Goal: Transaction & Acquisition: Purchase product/service

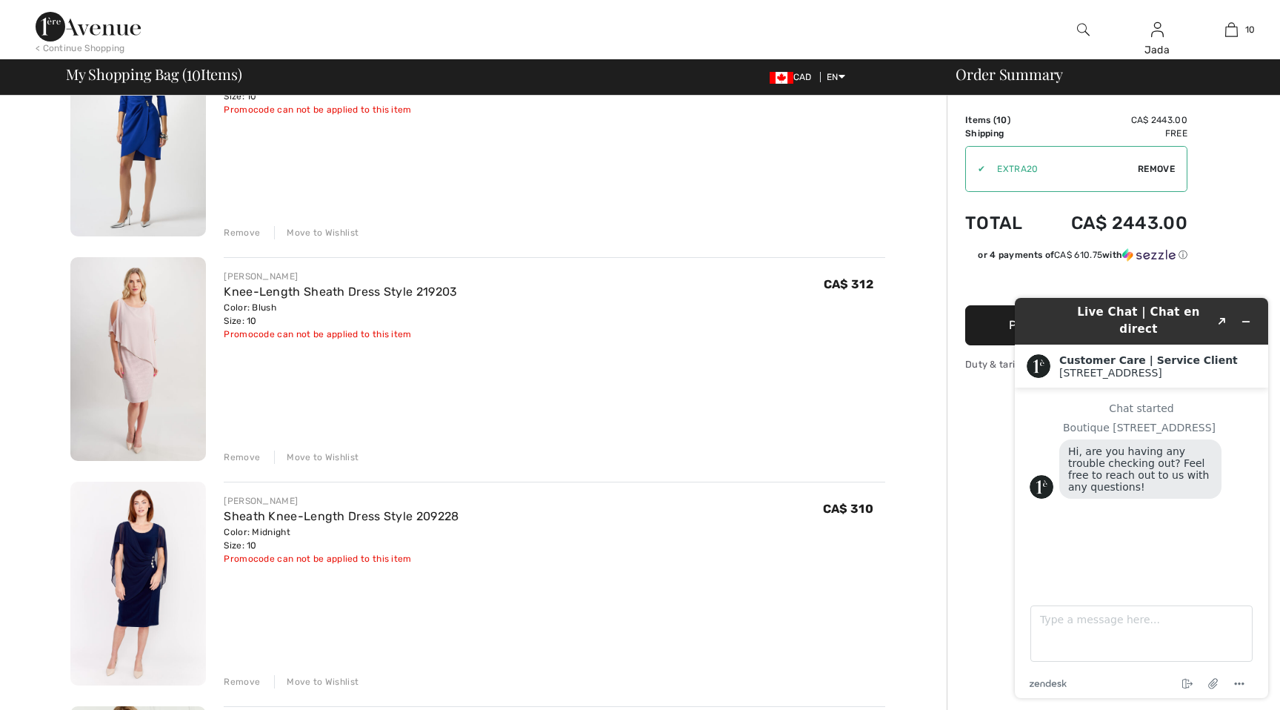
scroll to position [1087, 0]
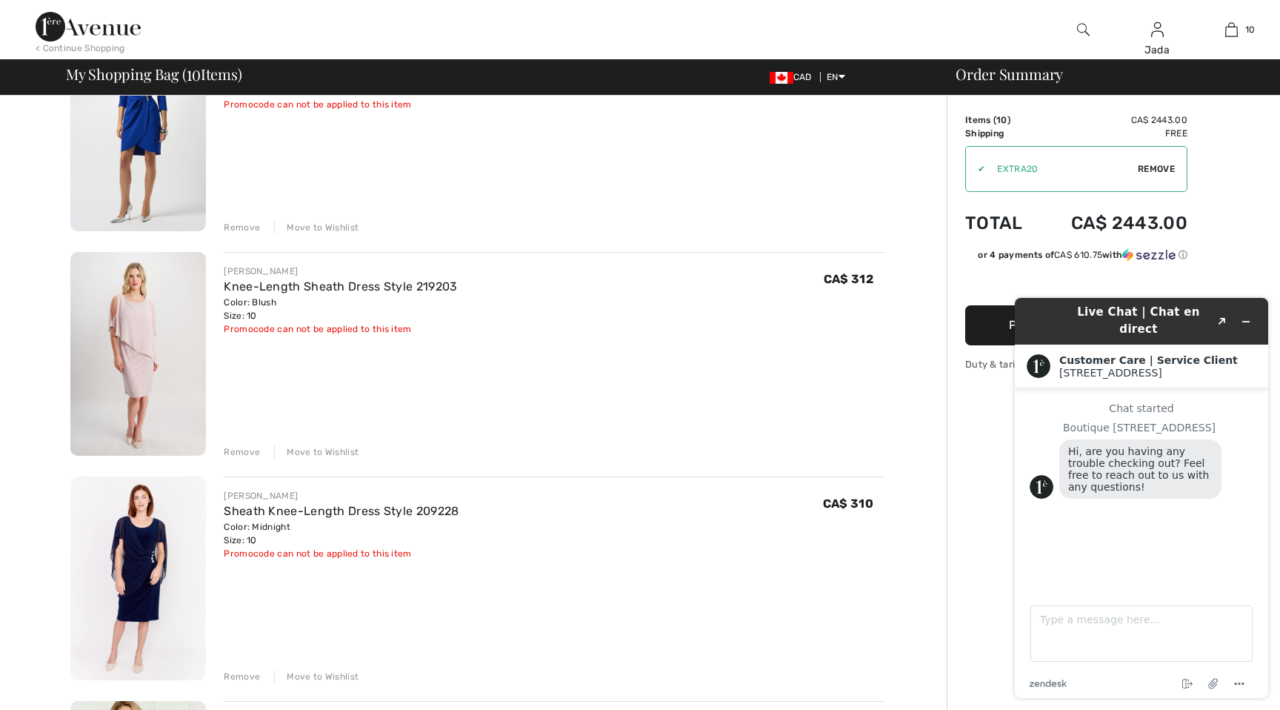
click at [240, 450] on div "Remove" at bounding box center [242, 451] width 36 height 13
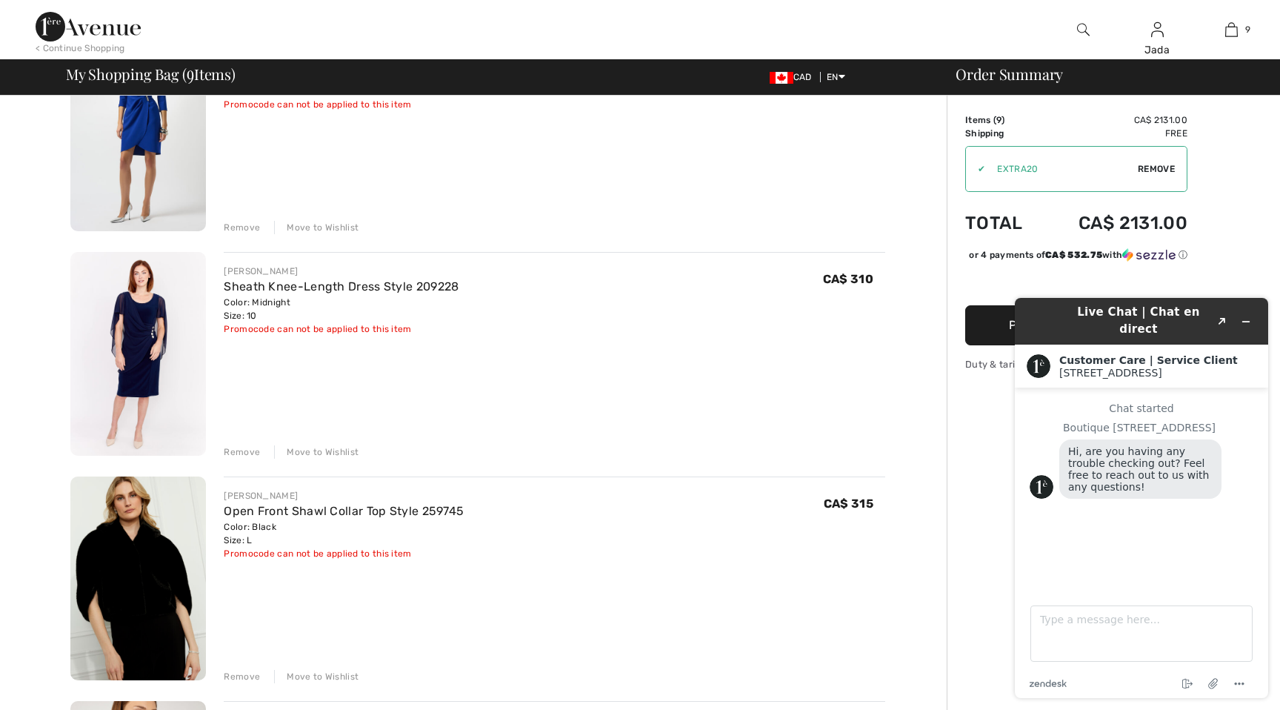
click at [240, 449] on div "Remove" at bounding box center [242, 451] width 36 height 13
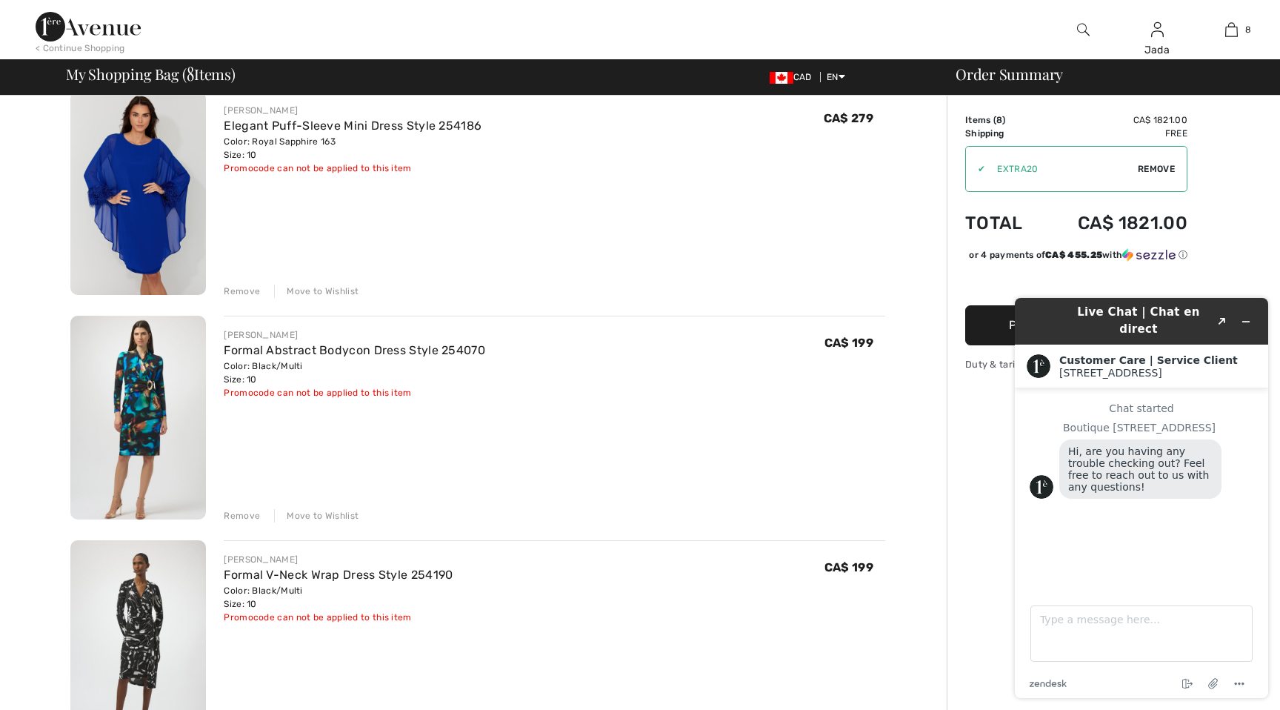
scroll to position [0, 0]
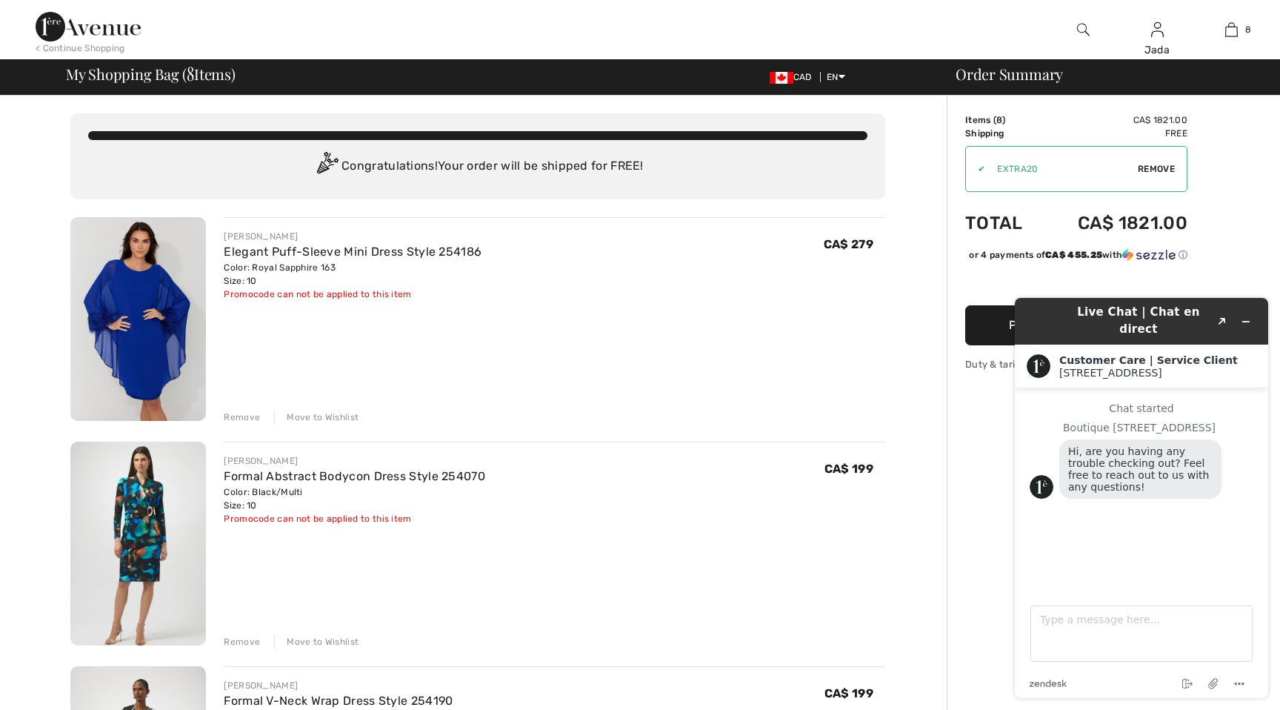
click at [1064, 439] on div "Hi, are you having any trouble checking out? Feel free to reach out to us with …" at bounding box center [1141, 468] width 162 height 59
drag, startPoint x: 923, startPoint y: 466, endPoint x: 764, endPoint y: 461, distance: 159.4
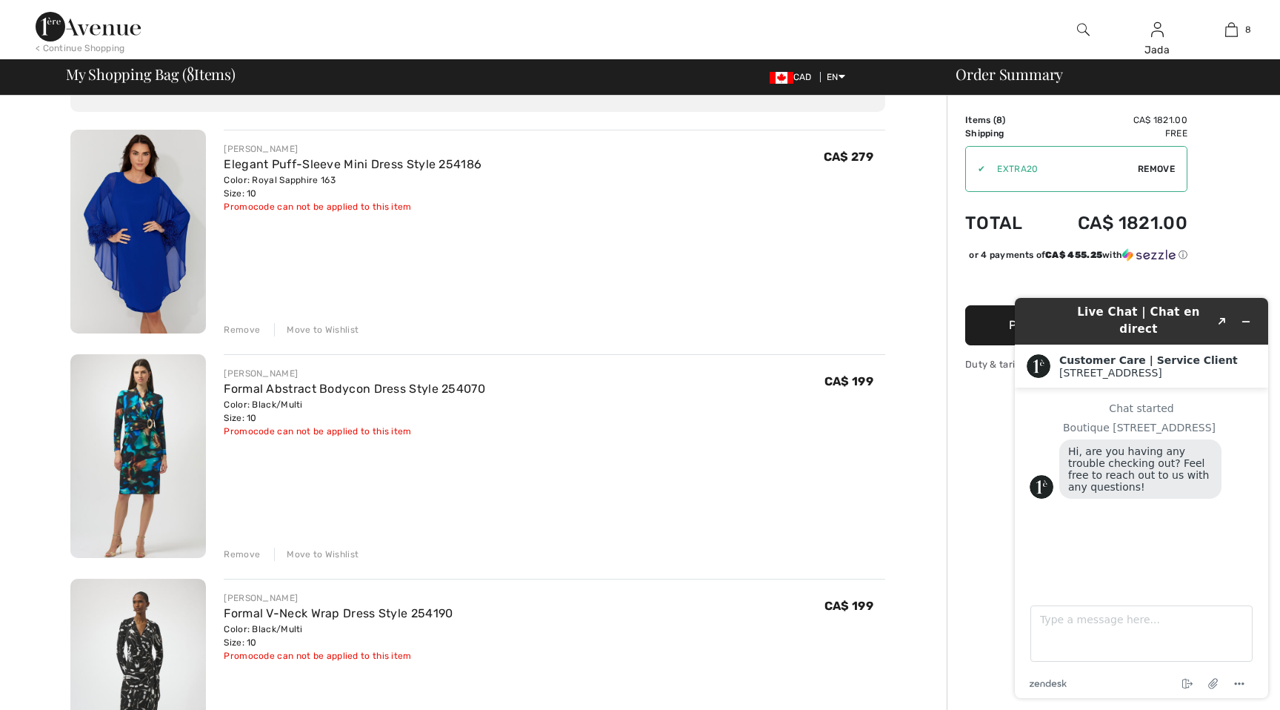
scroll to position [81, 0]
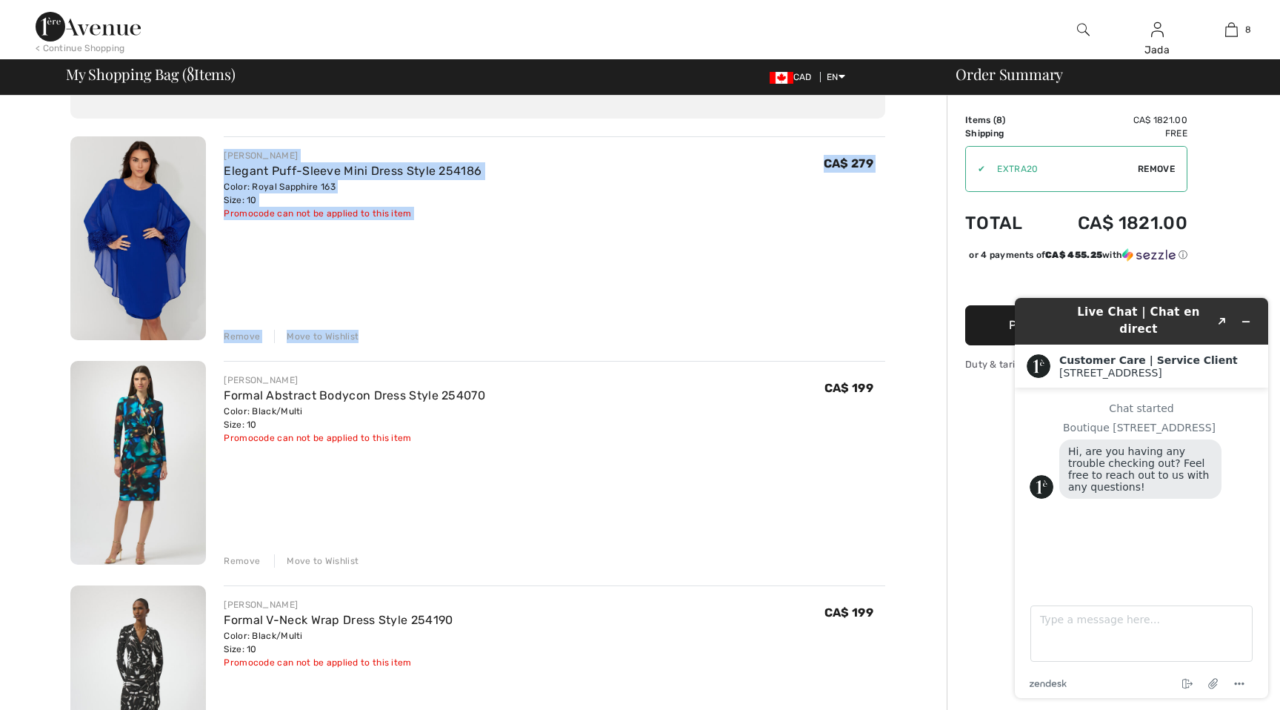
drag, startPoint x: 173, startPoint y: 351, endPoint x: 173, endPoint y: 337, distance: 14.1
click at [169, 290] on img at bounding box center [138, 238] width 136 height 204
click at [168, 290] on img at bounding box center [138, 238] width 136 height 204
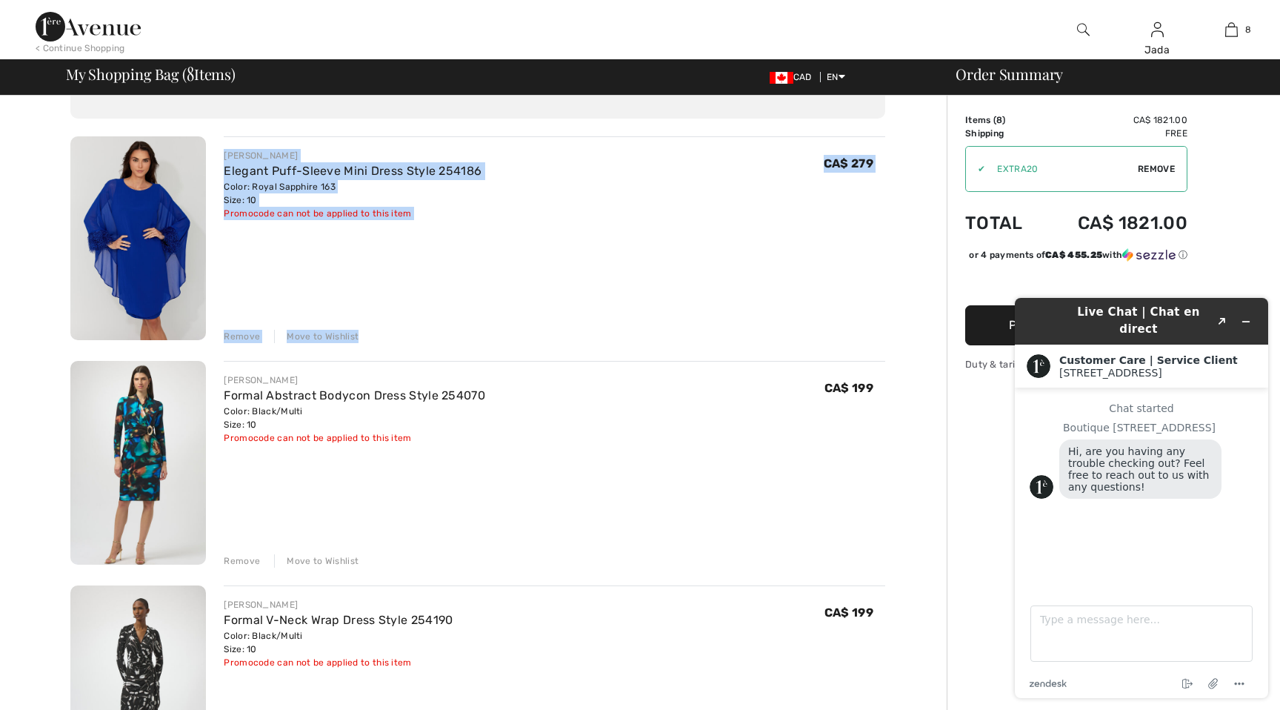
scroll to position [82, 0]
click at [110, 245] on img at bounding box center [138, 238] width 136 height 204
click at [170, 178] on img at bounding box center [138, 238] width 136 height 204
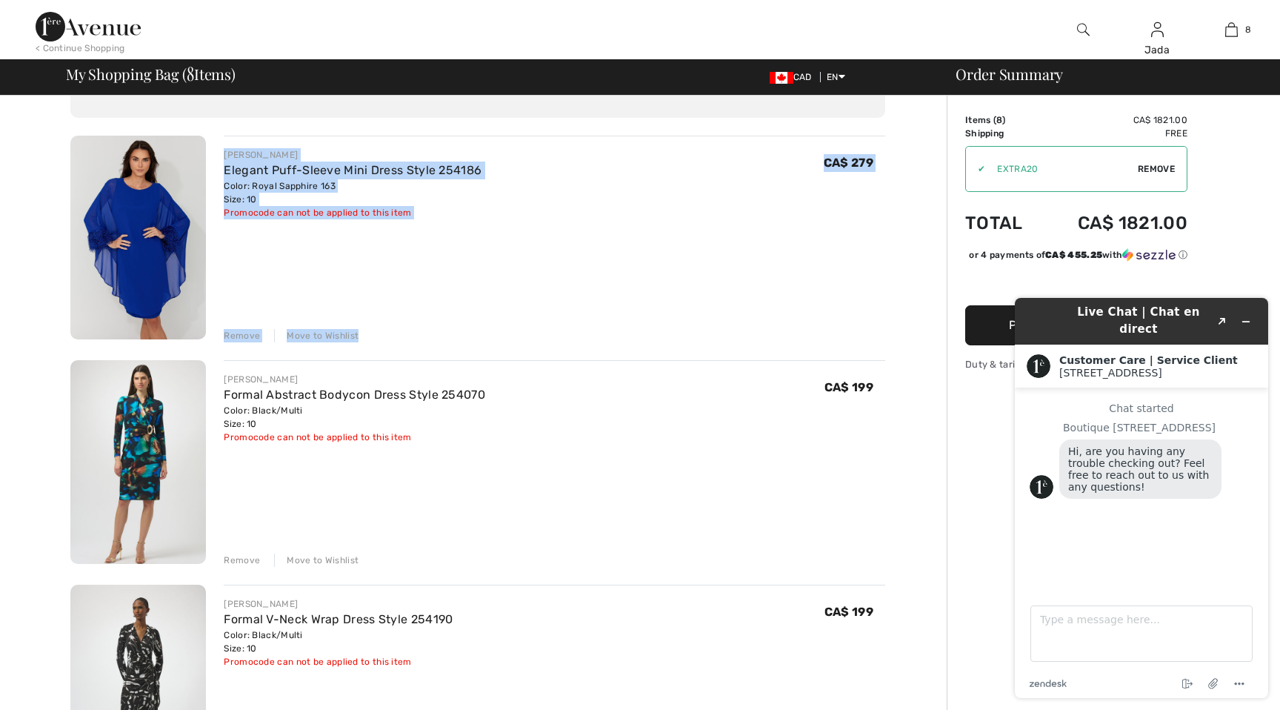
click at [170, 178] on img at bounding box center [138, 238] width 136 height 204
click at [171, 180] on img at bounding box center [138, 238] width 136 height 204
click at [171, 181] on img at bounding box center [138, 238] width 136 height 204
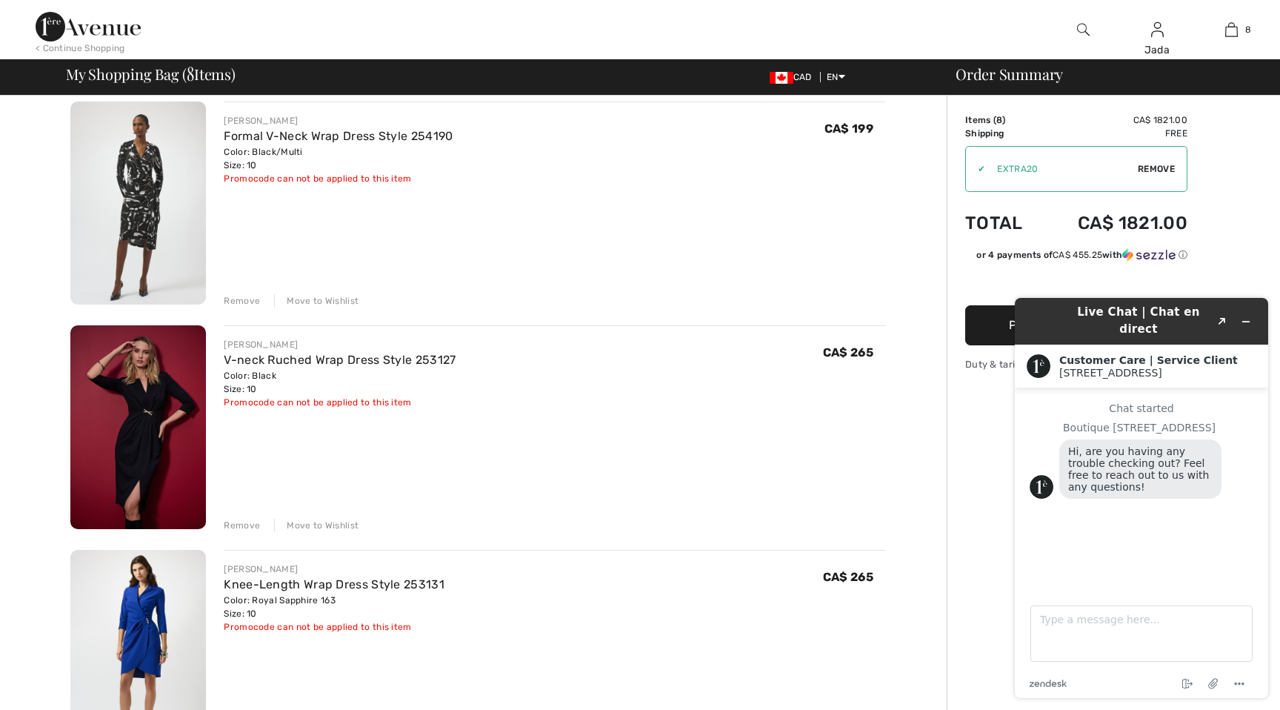
scroll to position [580, 0]
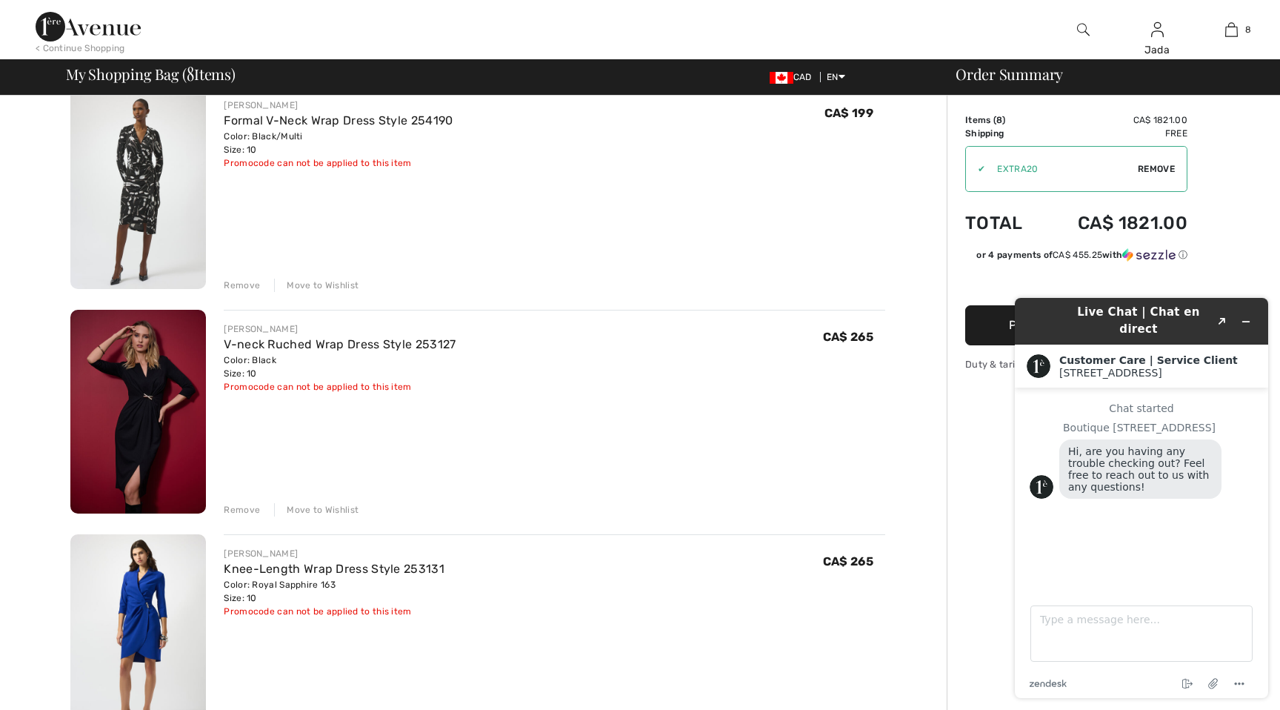
click at [165, 458] on img at bounding box center [138, 412] width 136 height 204
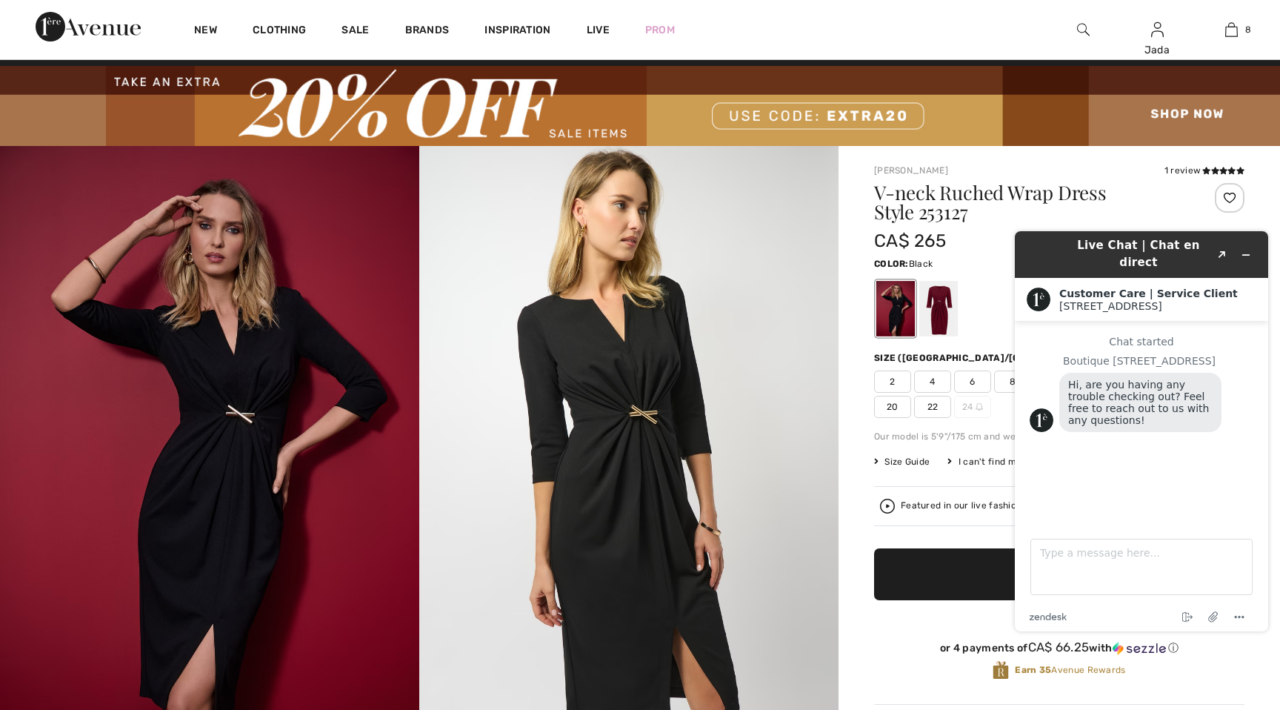
scroll to position [20, 0]
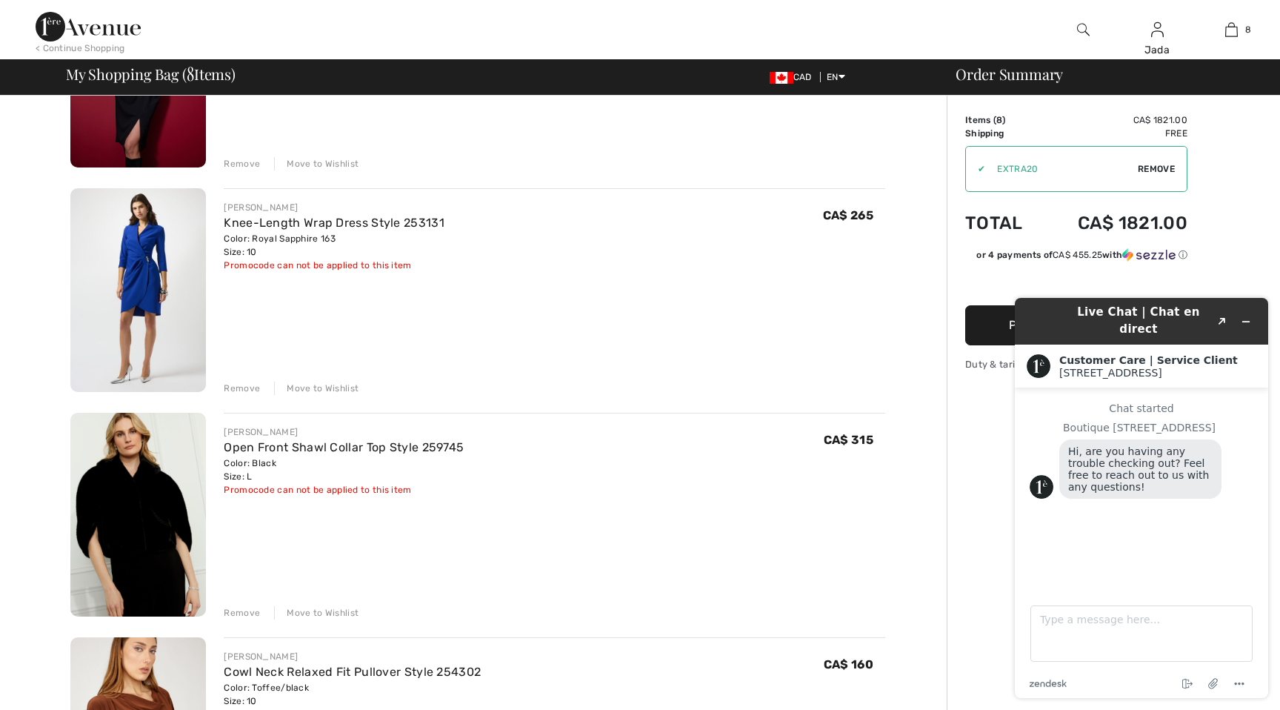
scroll to position [913, 0]
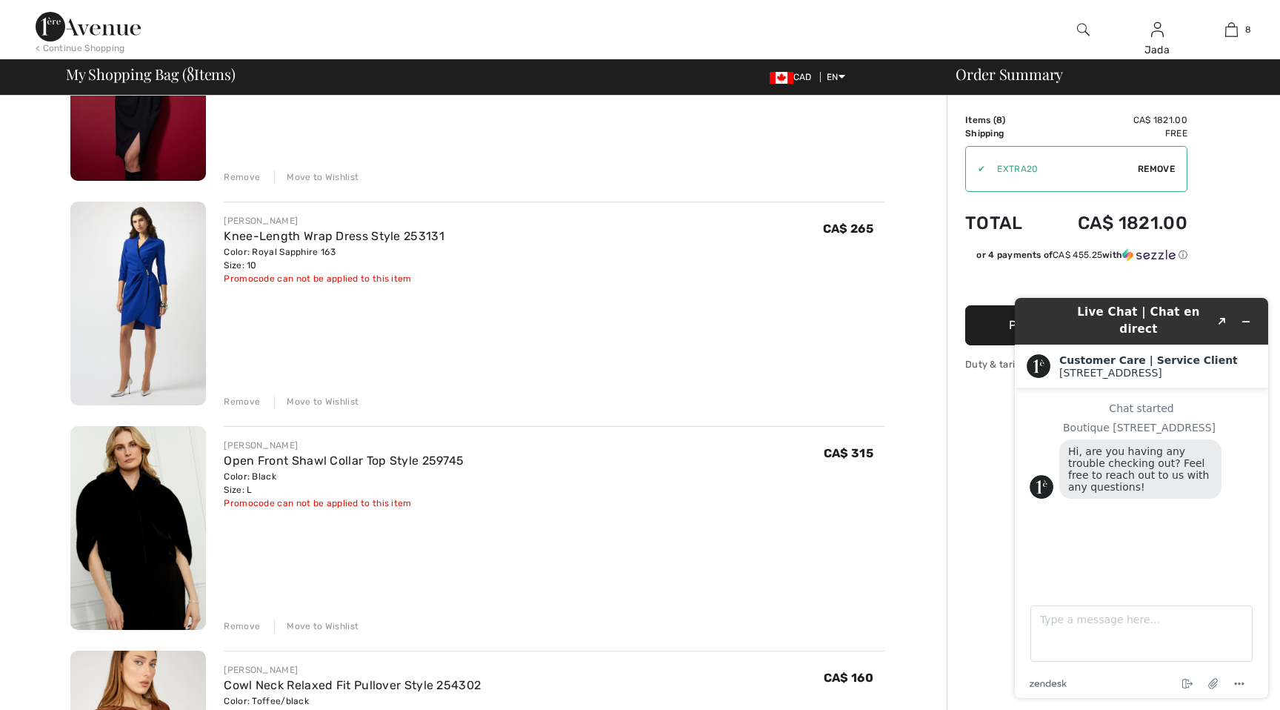
click at [177, 329] on img at bounding box center [138, 304] width 136 height 204
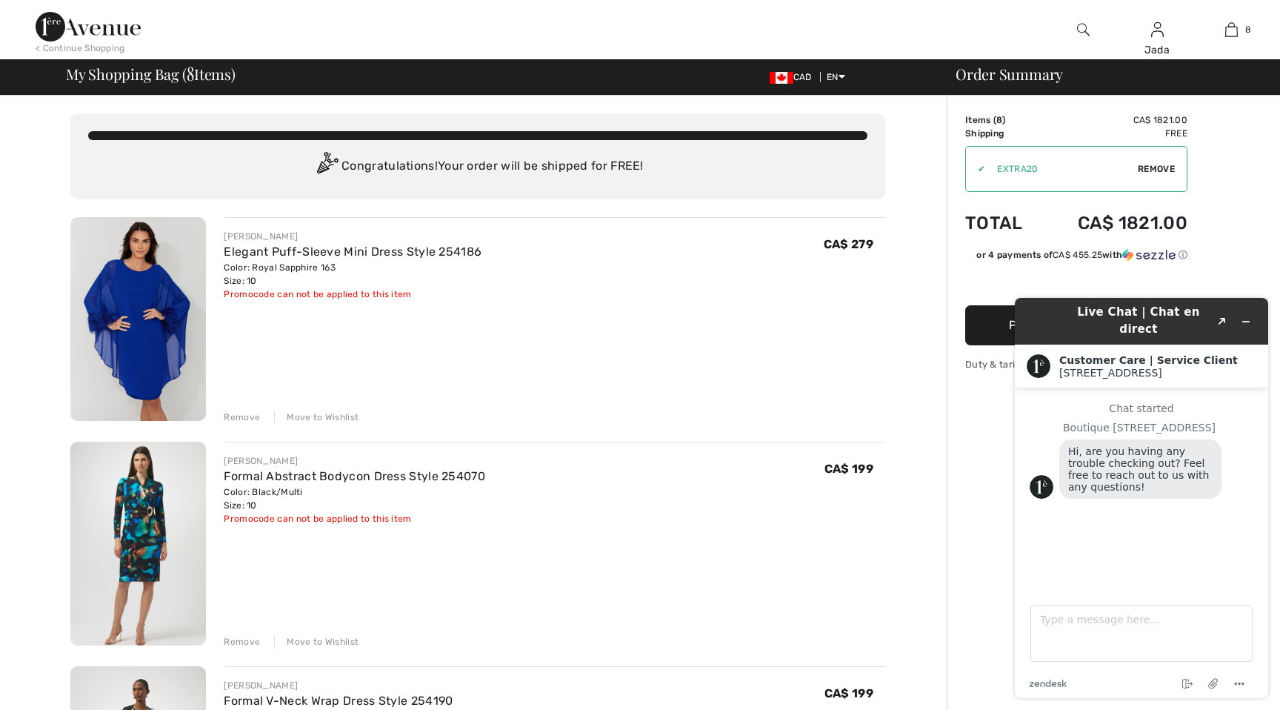
click at [246, 640] on div "Remove" at bounding box center [242, 641] width 36 height 13
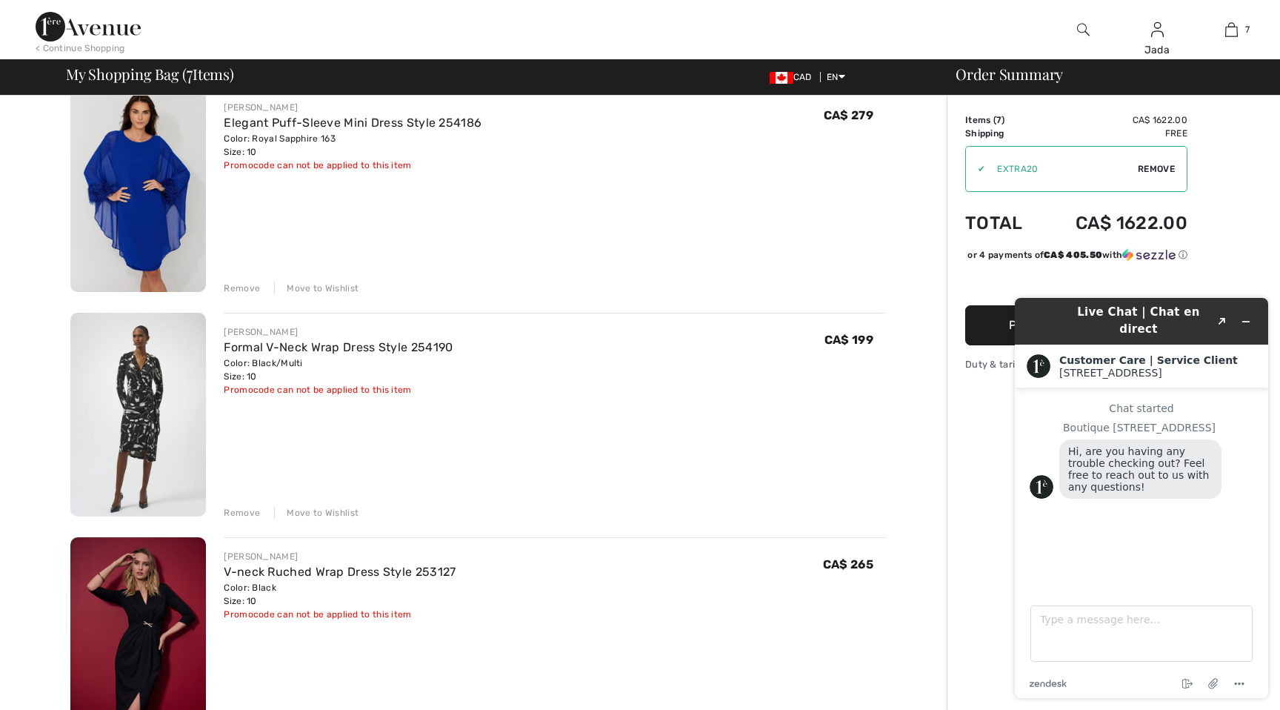
scroll to position [141, 0]
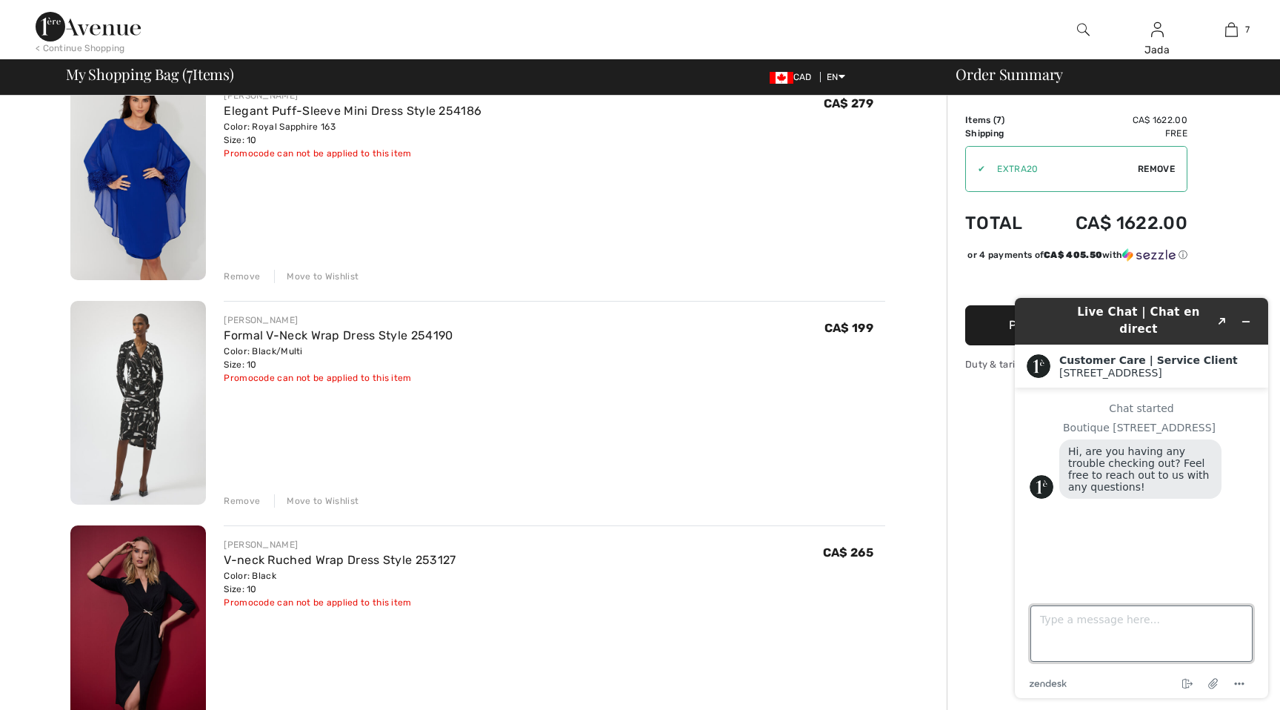
click at [1113, 631] on textarea "Type a message here..." at bounding box center [1142, 633] width 222 height 56
type textarea "Hi, I have a wedding to go to but live in [GEOGRAPHIC_DATA] and just confirming…"
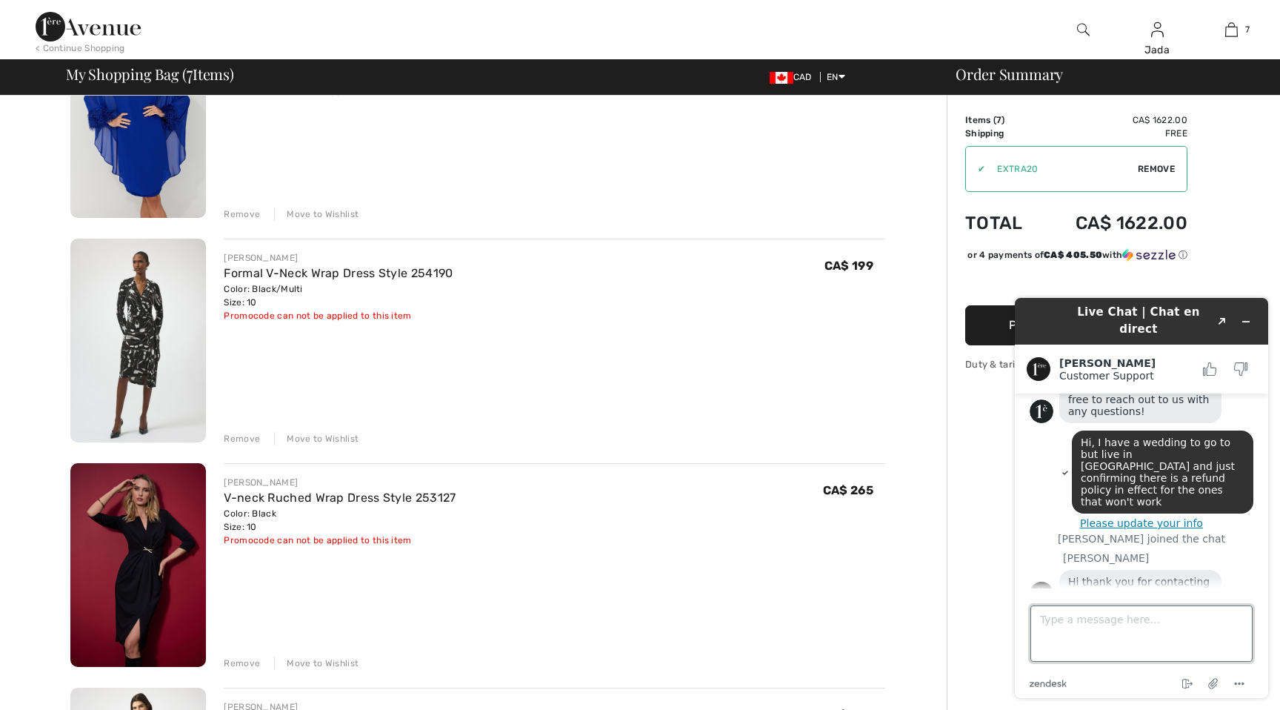
scroll to position [85, 0]
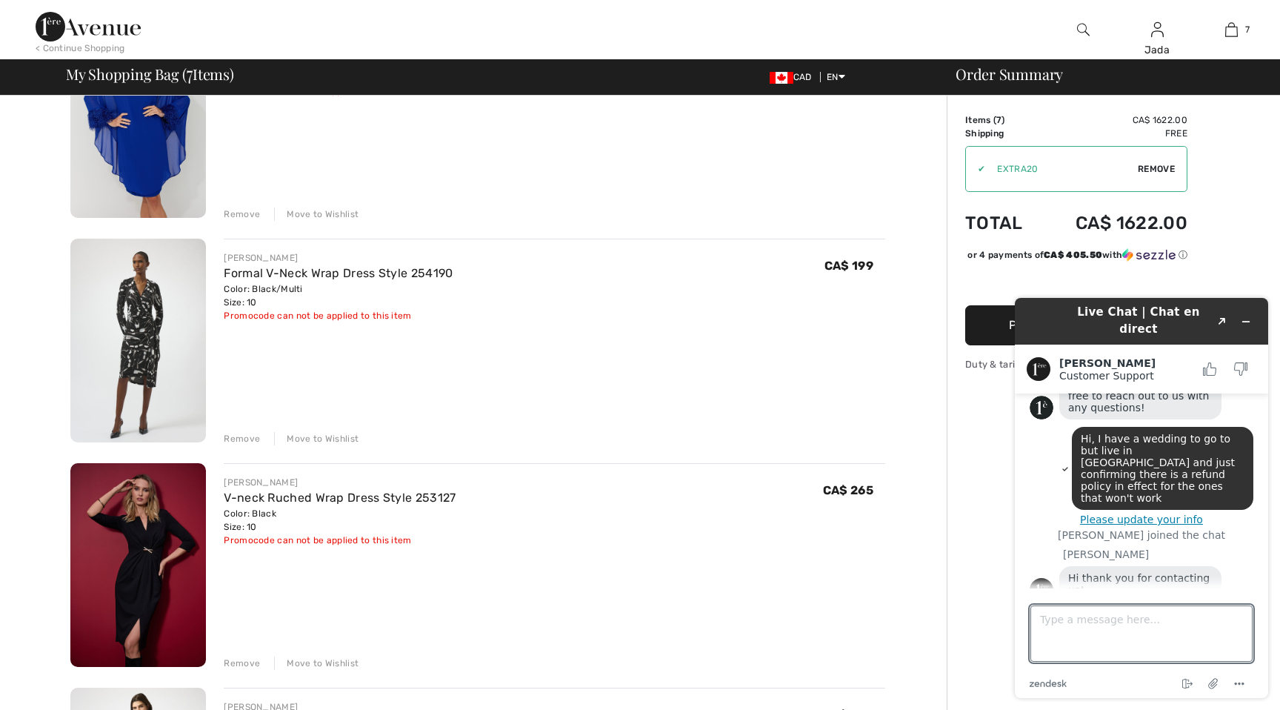
click at [153, 343] on img at bounding box center [138, 341] width 136 height 204
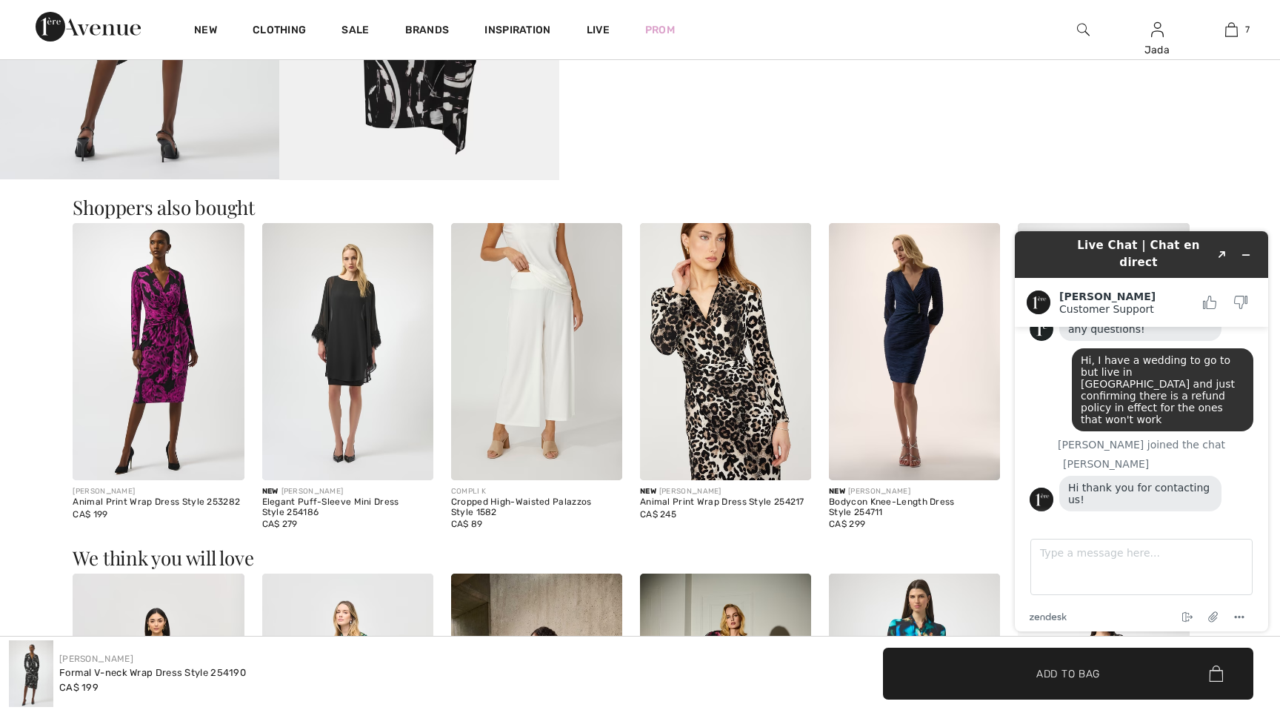
scroll to position [1037, 0]
click at [358, 356] on img at bounding box center [347, 350] width 171 height 257
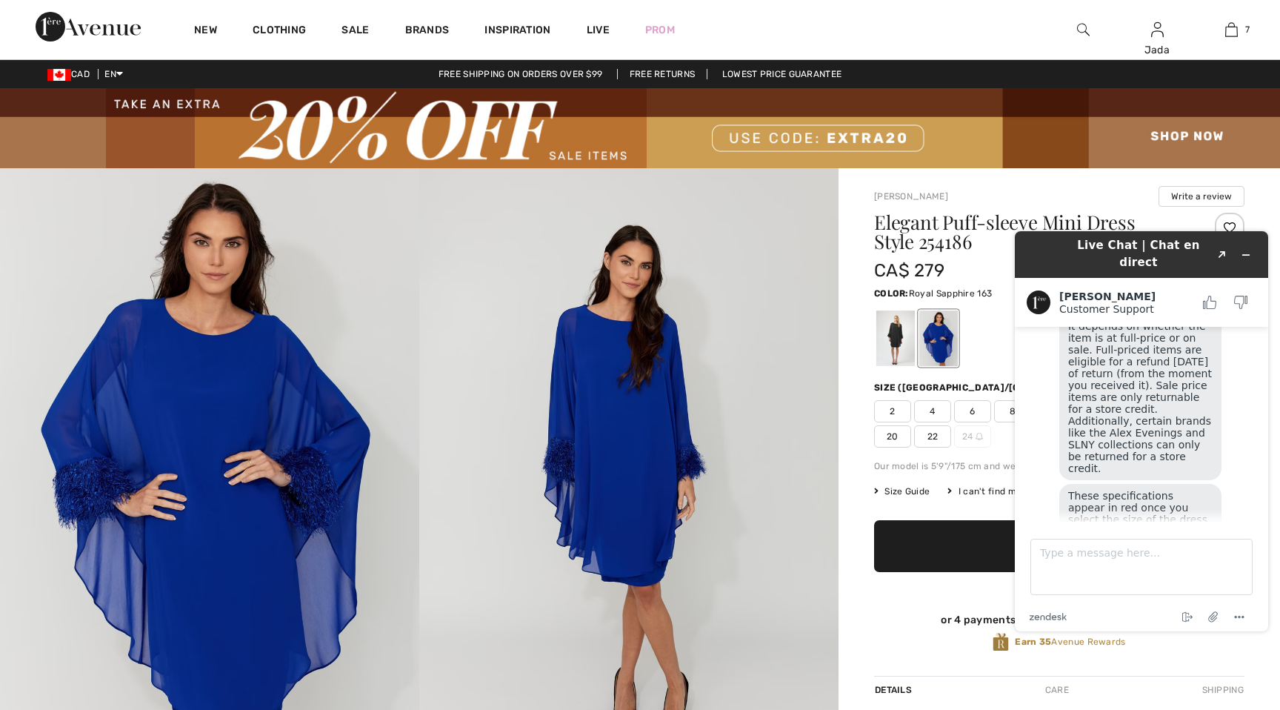
scroll to position [302, 0]
click at [1060, 555] on textarea "Type a message here..." at bounding box center [1142, 567] width 222 height 56
type textarea "perfect thank you"
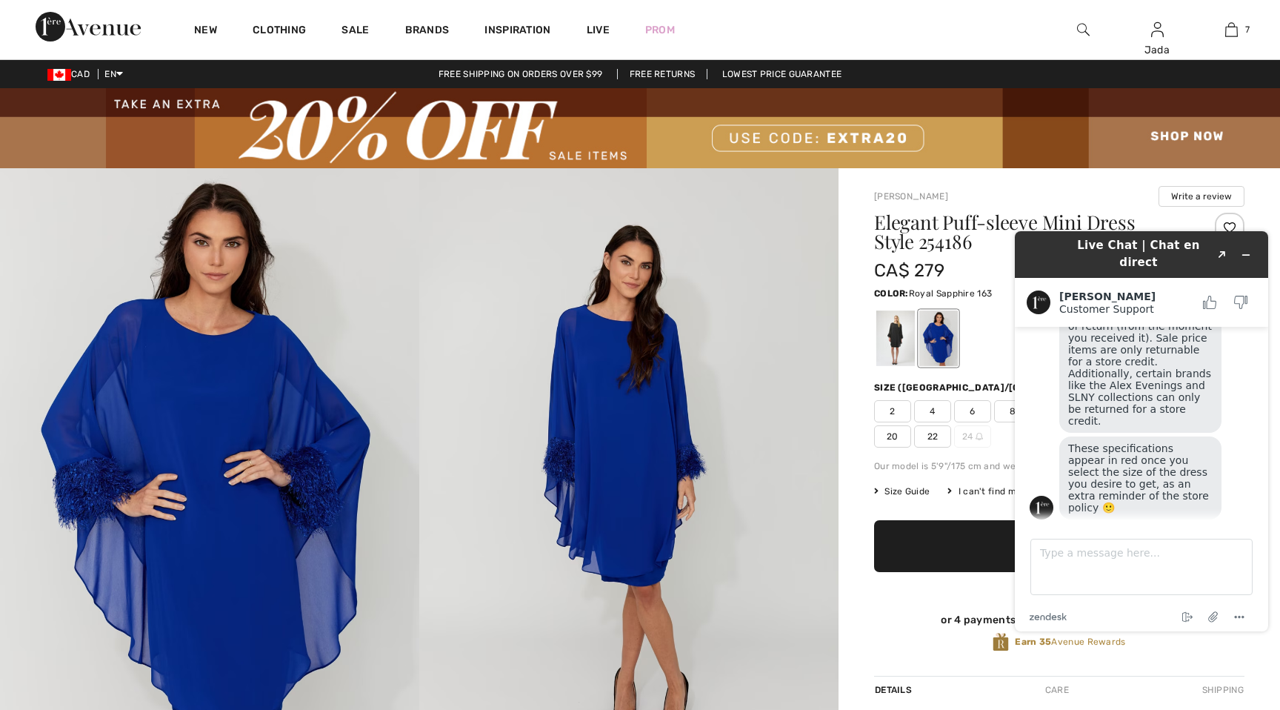
click at [1011, 213] on h1 "Elegant Puff-sleeve Mini Dress Style 254186" at bounding box center [1028, 232] width 309 height 39
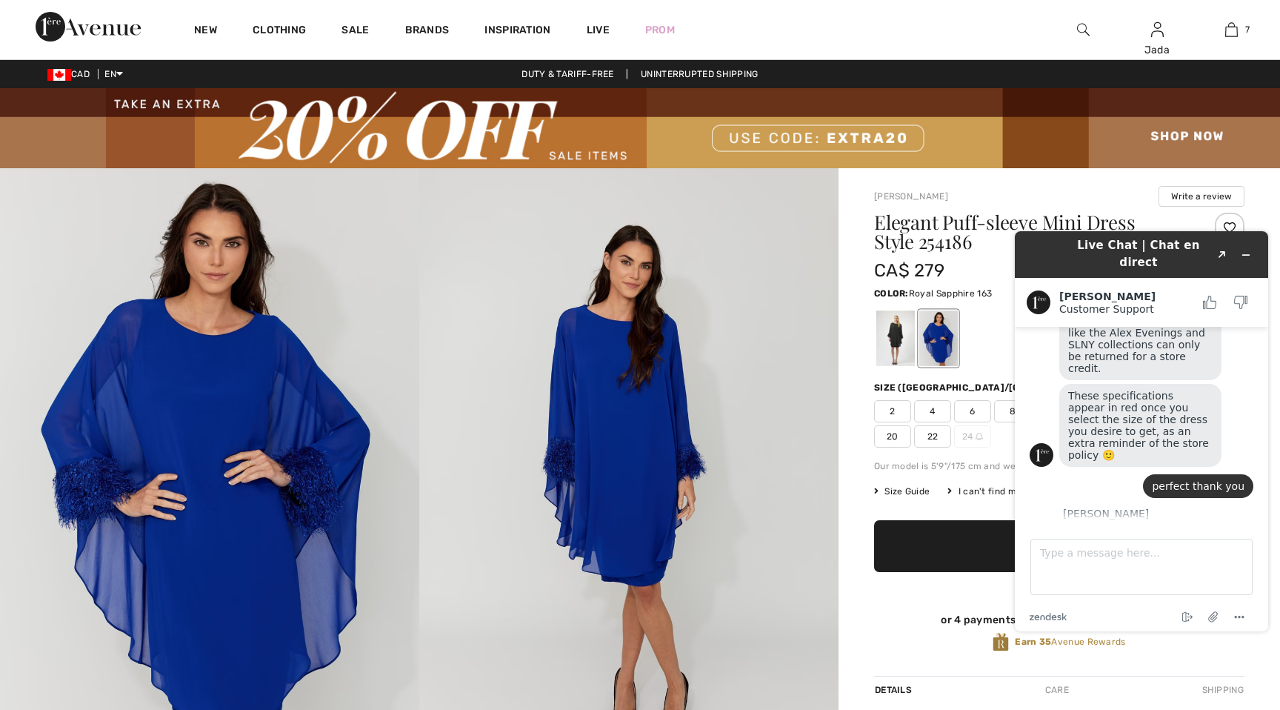
scroll to position [396, 0]
click at [1066, 562] on textarea "Type a message here..." at bounding box center [1142, 567] width 222 height 56
type textarea "you too"
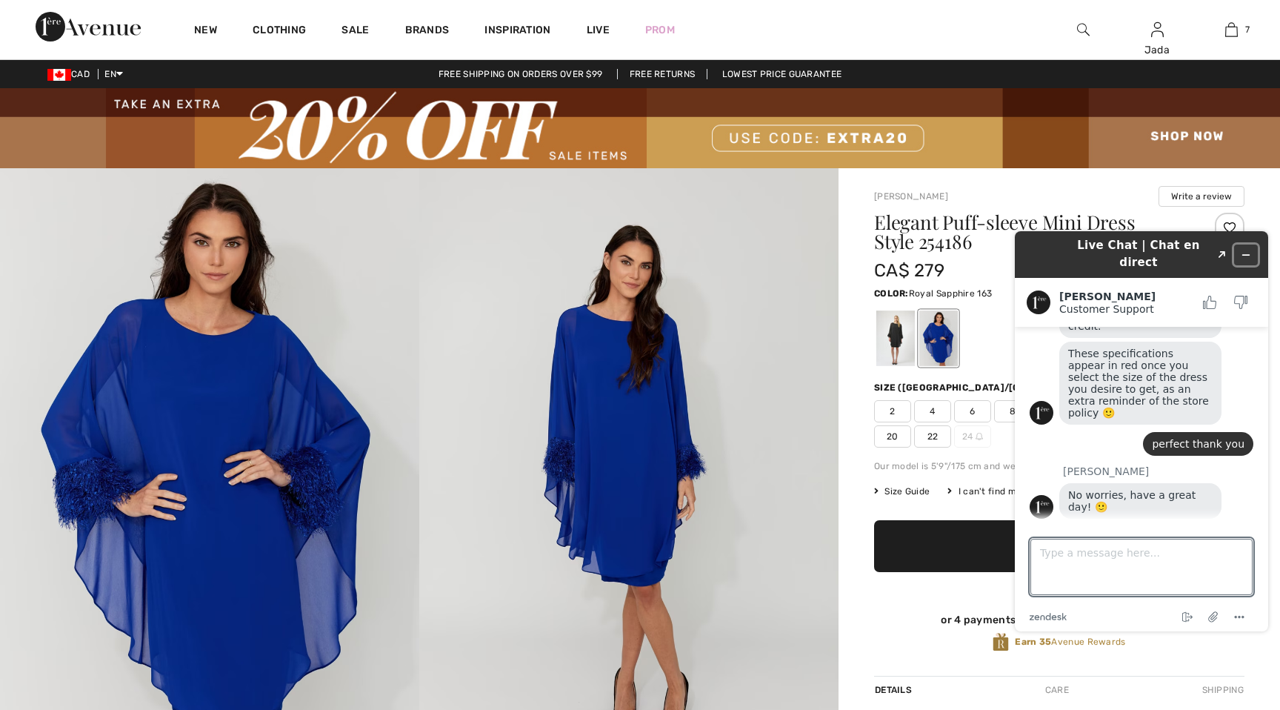
click at [1252, 245] on button "Minimize widget" at bounding box center [1246, 255] width 24 height 21
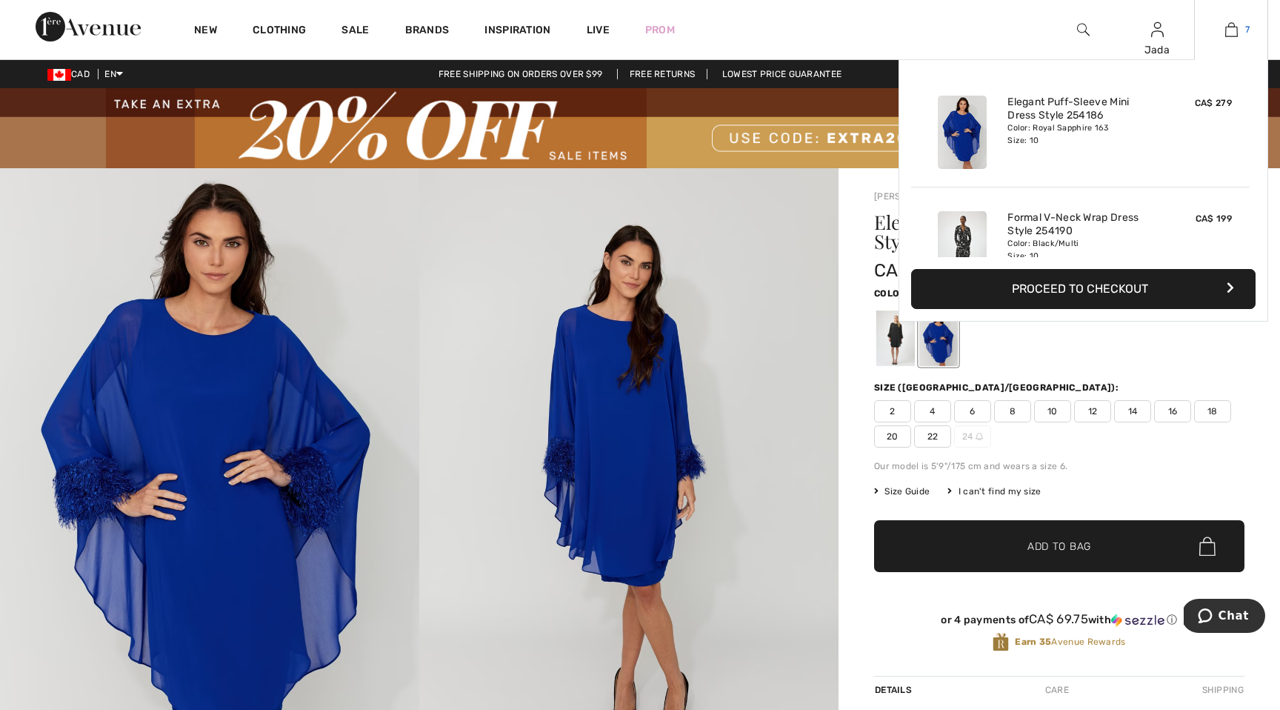
click at [1232, 25] on img at bounding box center [1231, 30] width 13 height 18
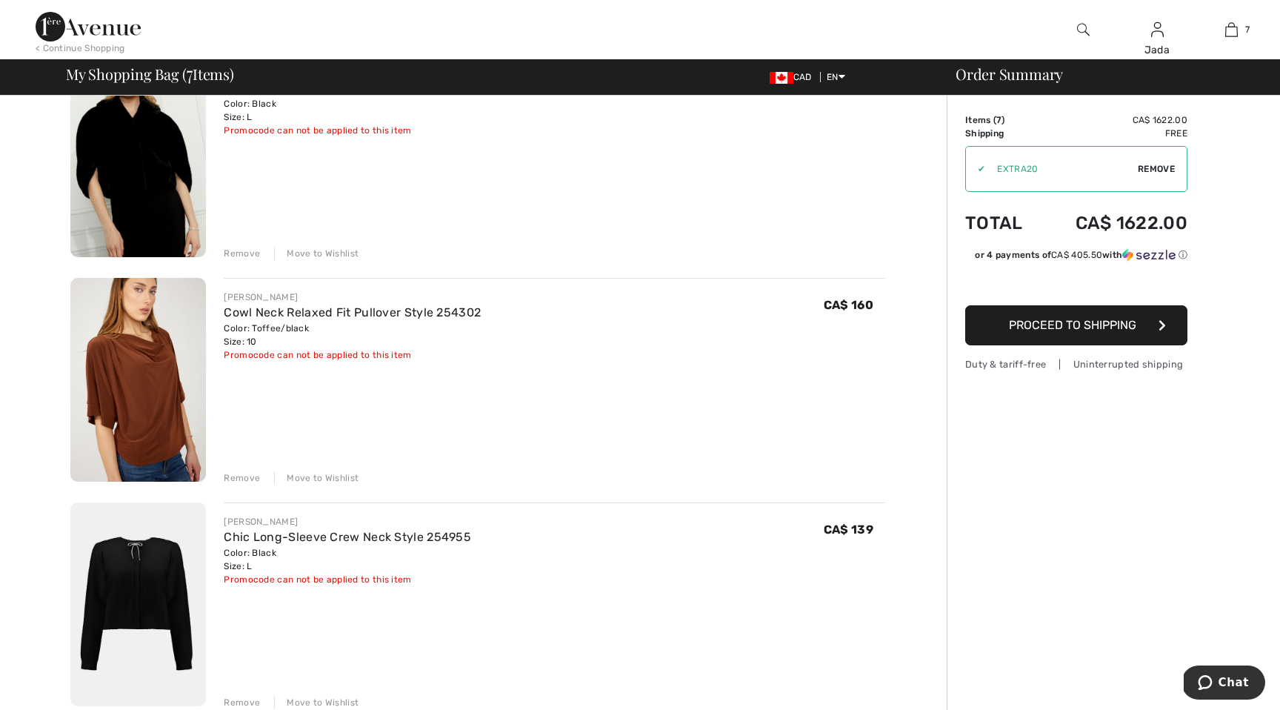
scroll to position [1104, 0]
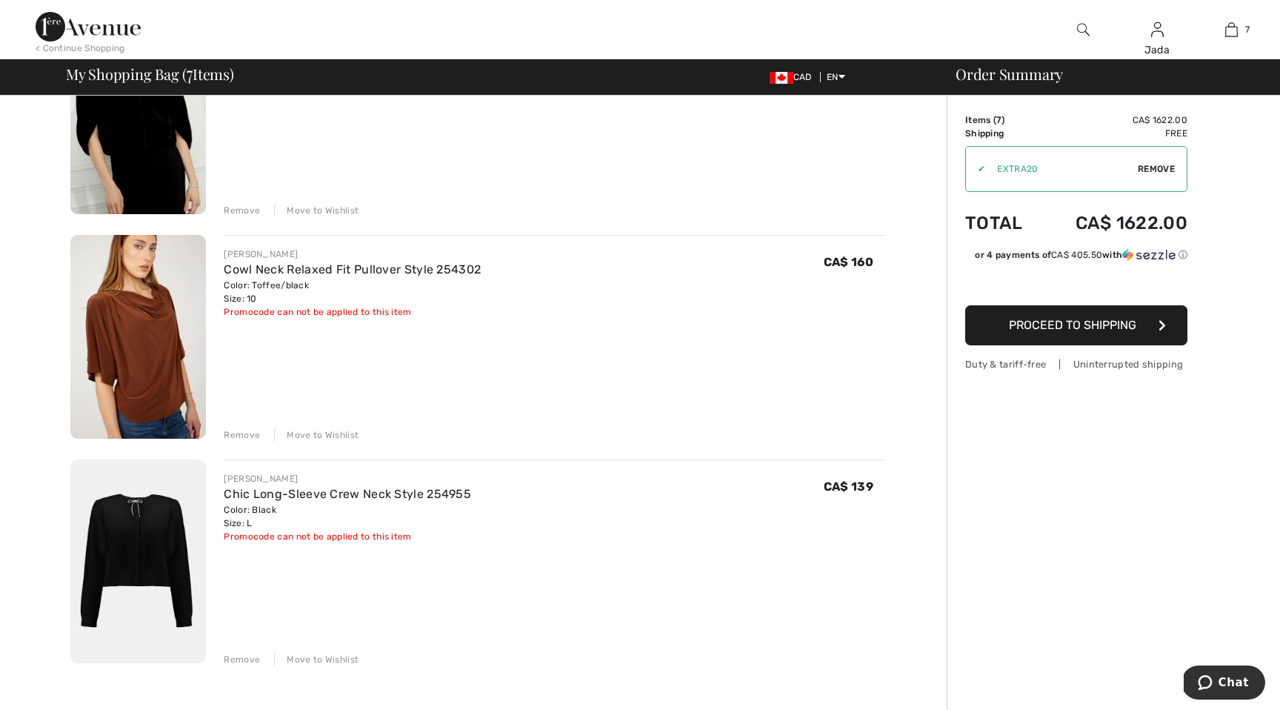
click at [260, 485] on div "Chic Long-Sleeve Crew Neck Style 254955" at bounding box center [347, 494] width 247 height 18
click at [259, 490] on link "Chic Long-Sleeve Crew Neck Style 254955" at bounding box center [347, 494] width 247 height 14
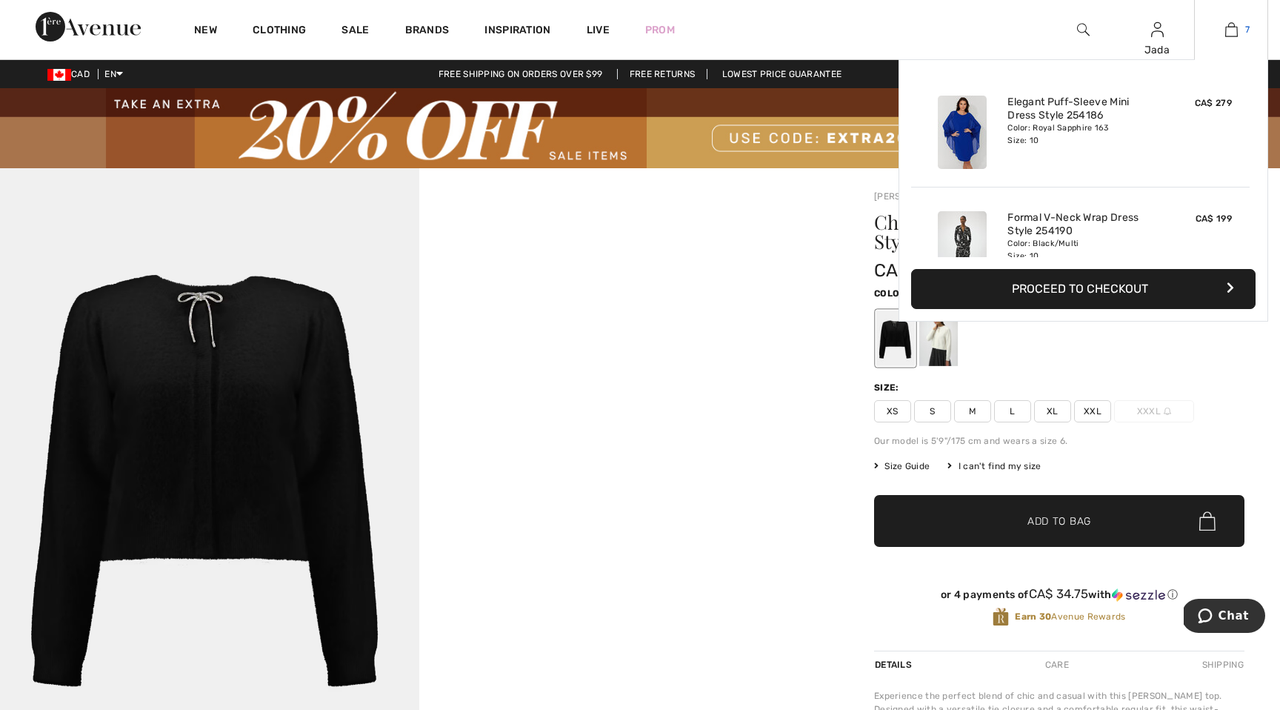
click at [1234, 34] on img at bounding box center [1231, 30] width 13 height 18
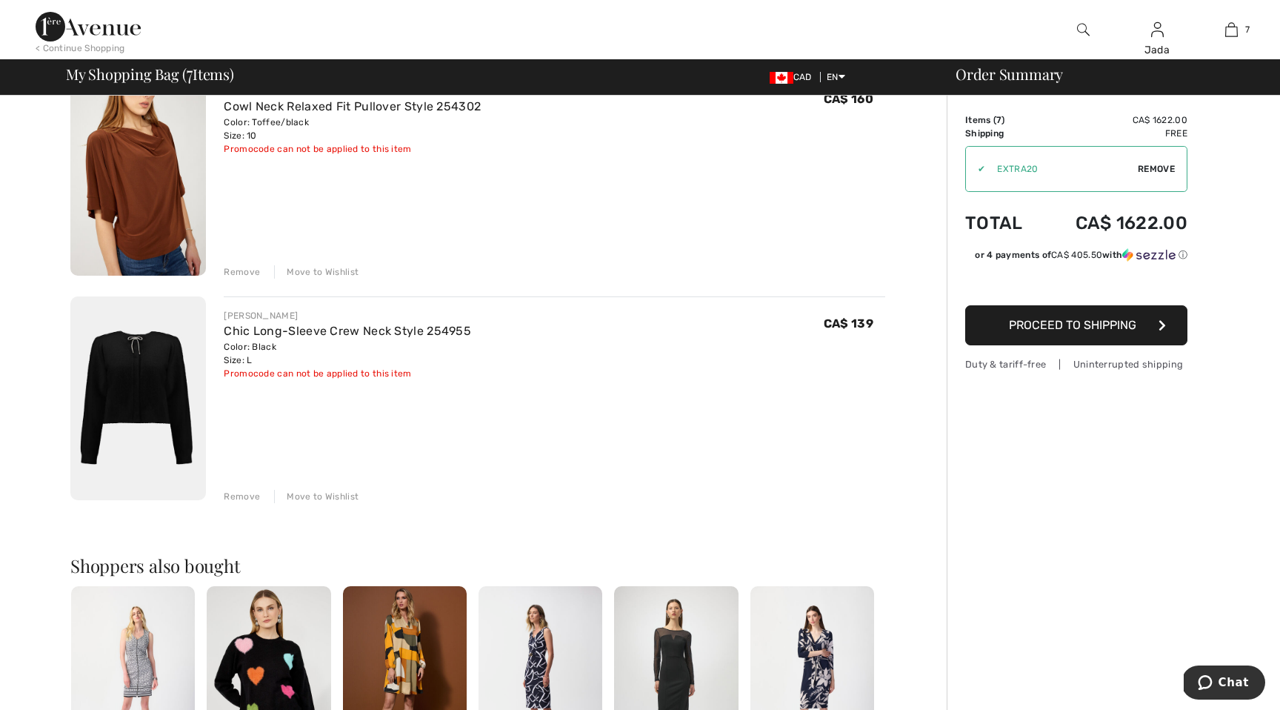
scroll to position [1249, 0]
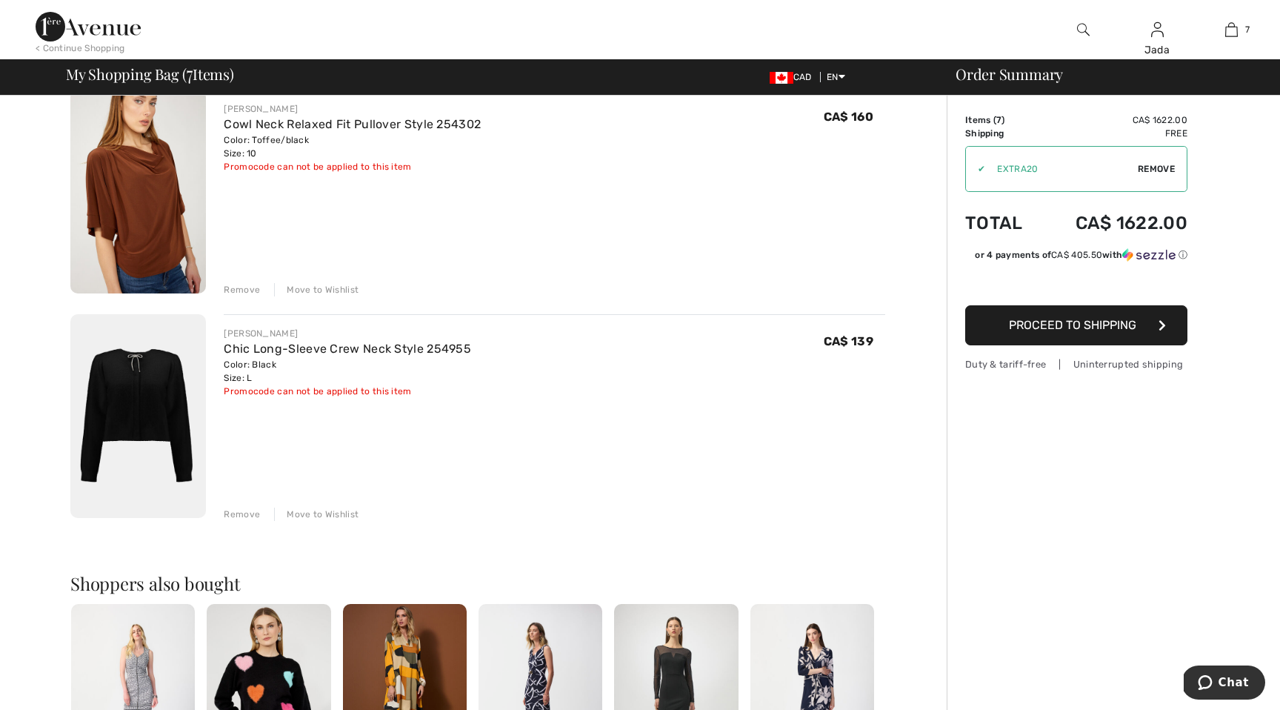
click at [245, 514] on div "Remove" at bounding box center [242, 514] width 36 height 13
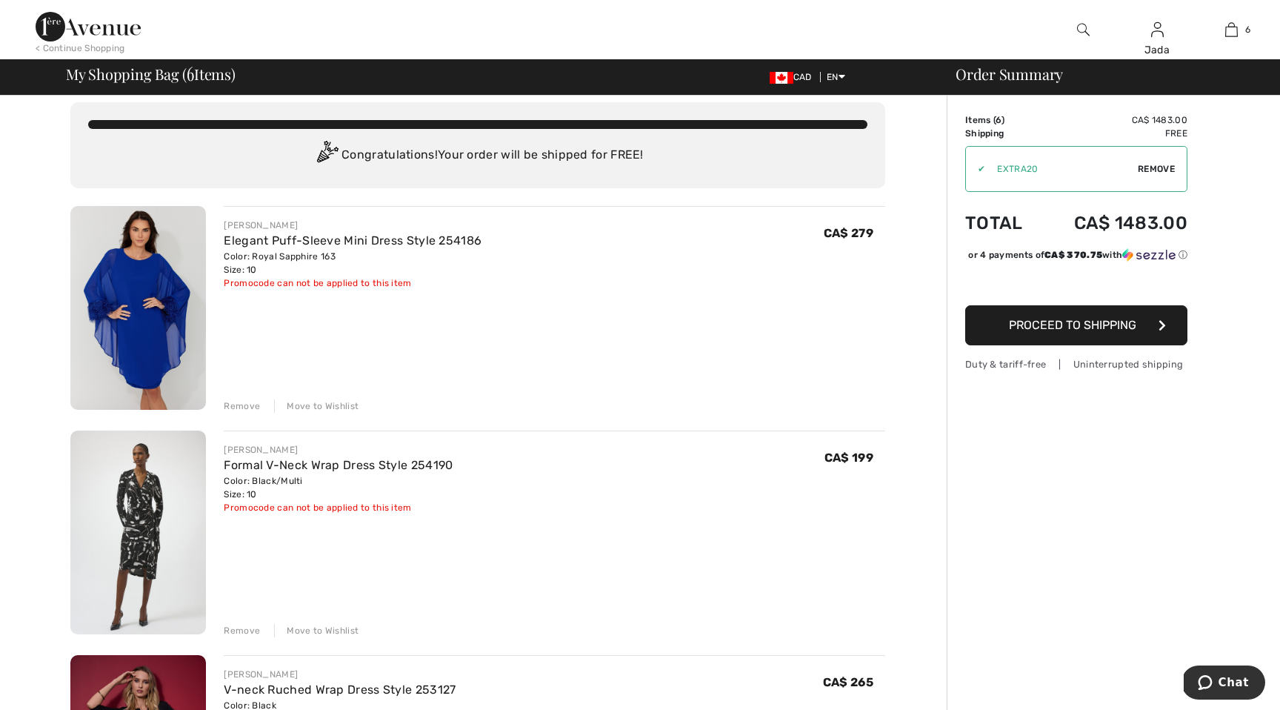
scroll to position [0, 0]
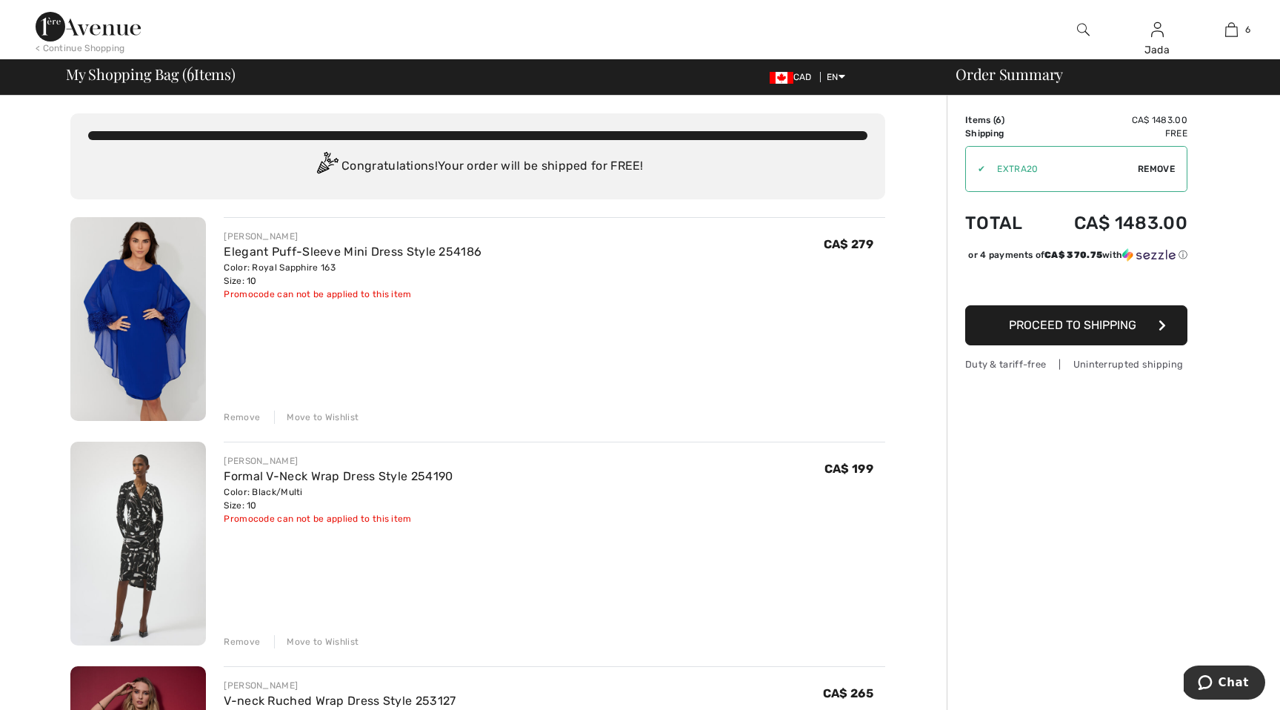
click at [1030, 332] on span "Proceed to Shipping" at bounding box center [1072, 325] width 127 height 14
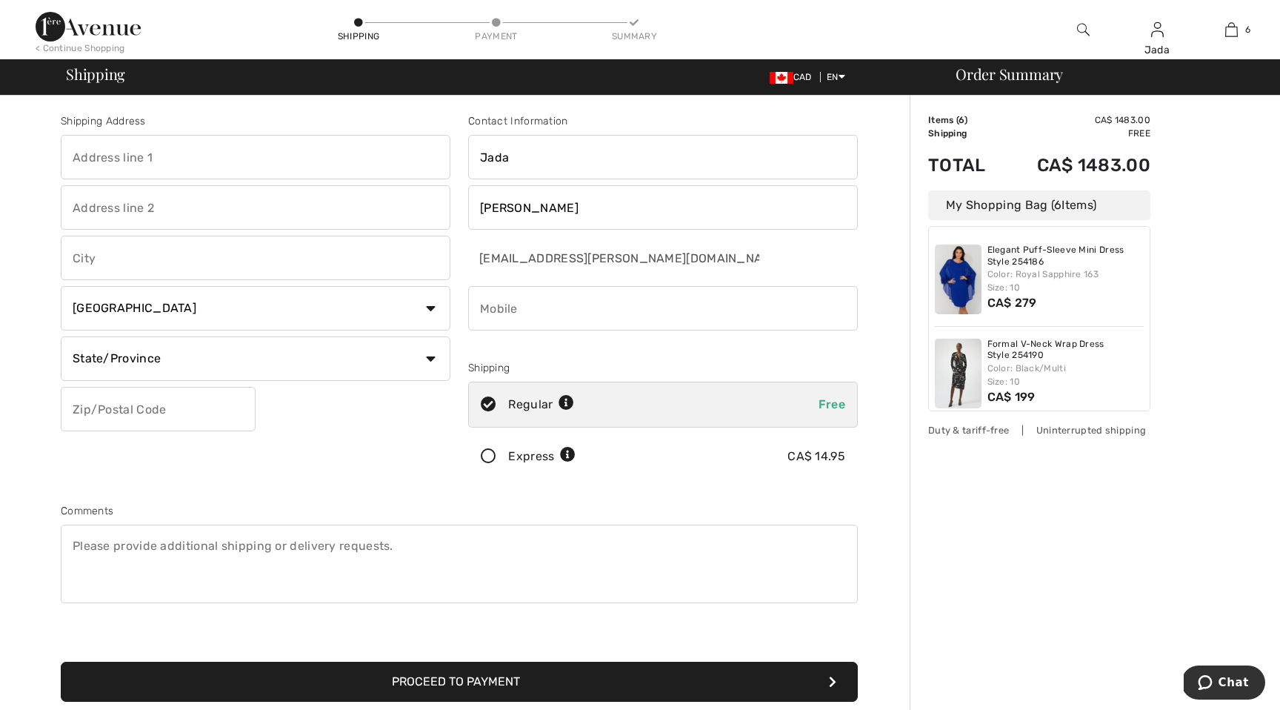
click at [274, 162] on input "text" at bounding box center [256, 157] width 390 height 44
type input "164 Landry Drive"
type input "P.O. Box 2678"
type input "New Liskeard"
select select "ON"
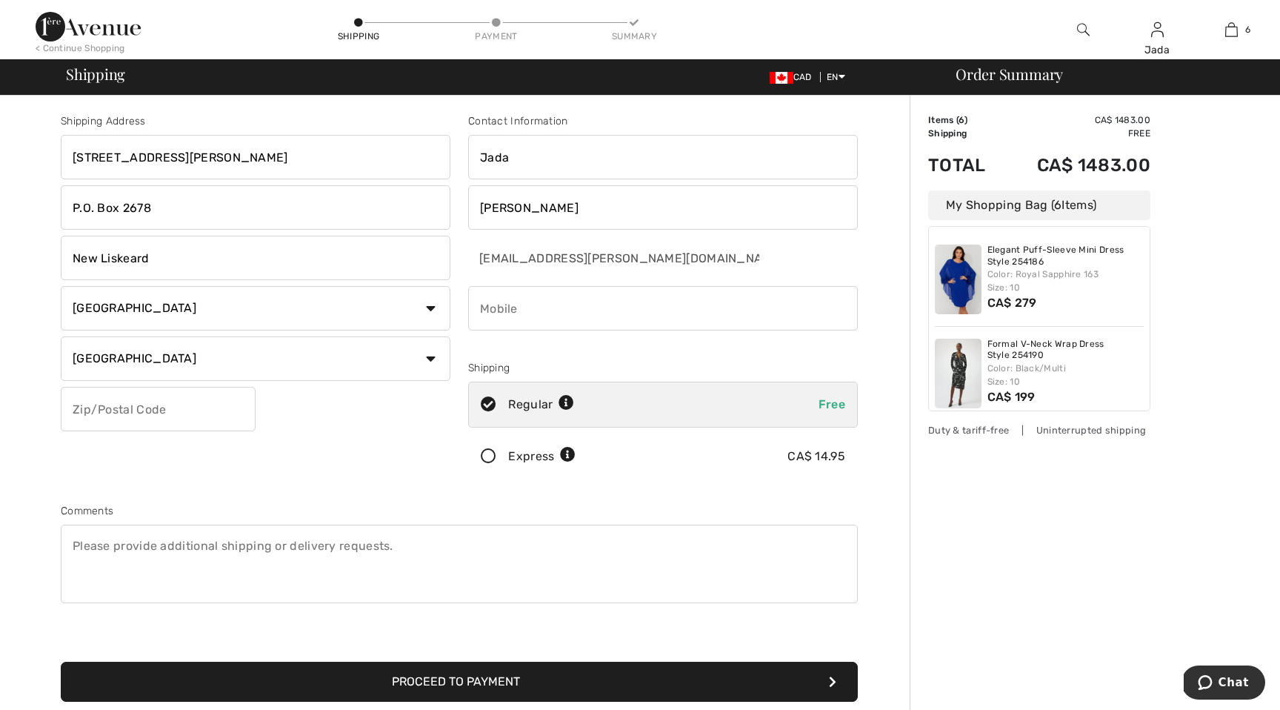
type input "P0J 1P0"
type input "7056766077"
type input "P0J1P0"
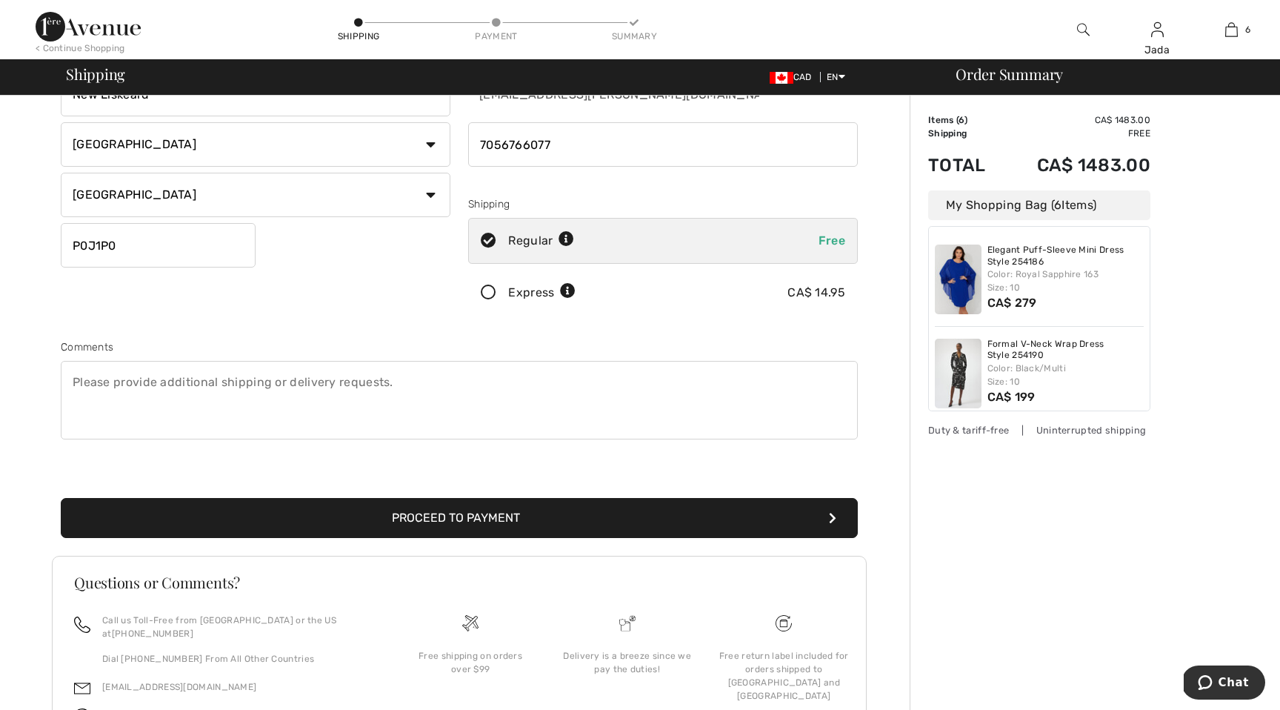
scroll to position [167, 0]
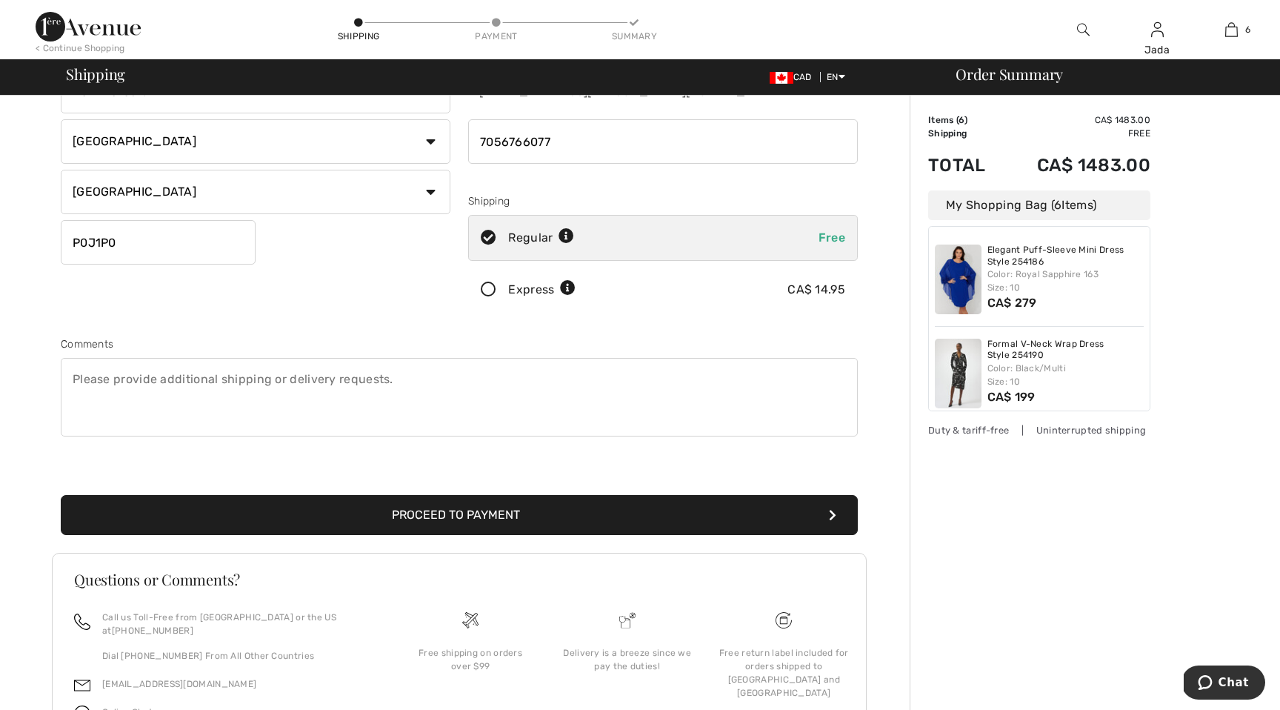
click at [420, 504] on button "Proceed to Payment" at bounding box center [459, 515] width 797 height 40
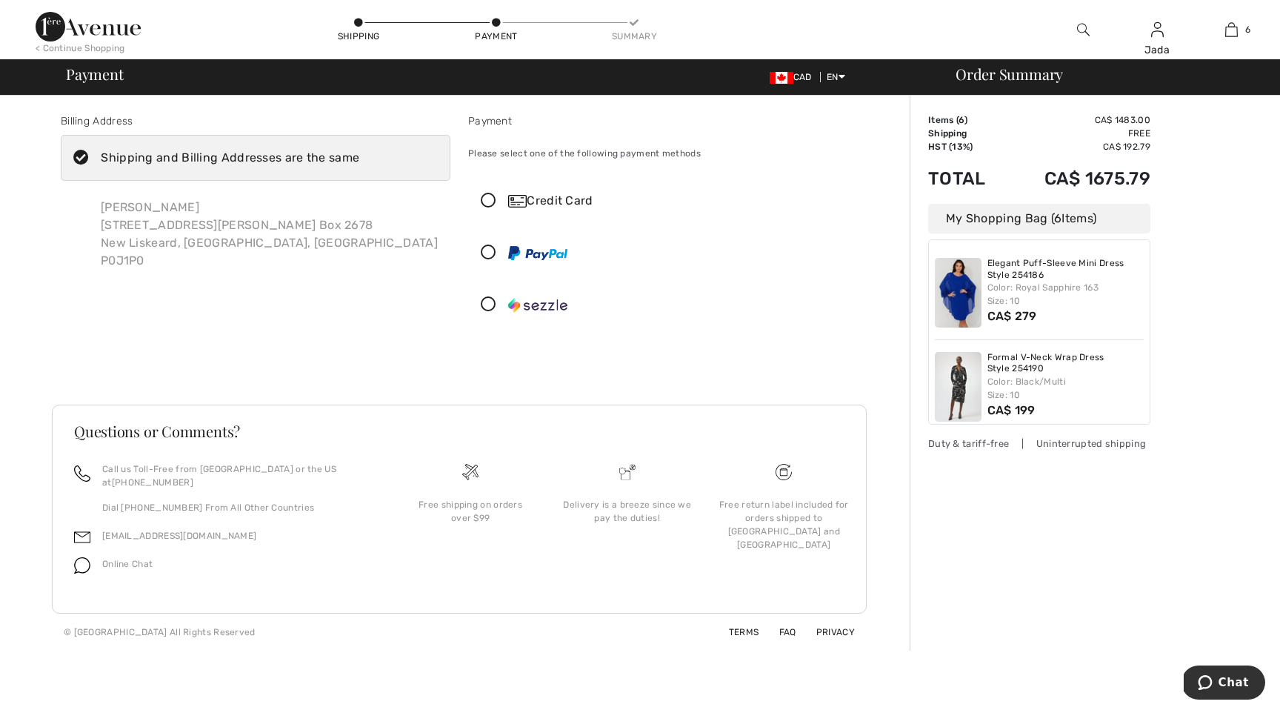
click at [495, 199] on icon at bounding box center [488, 201] width 39 height 16
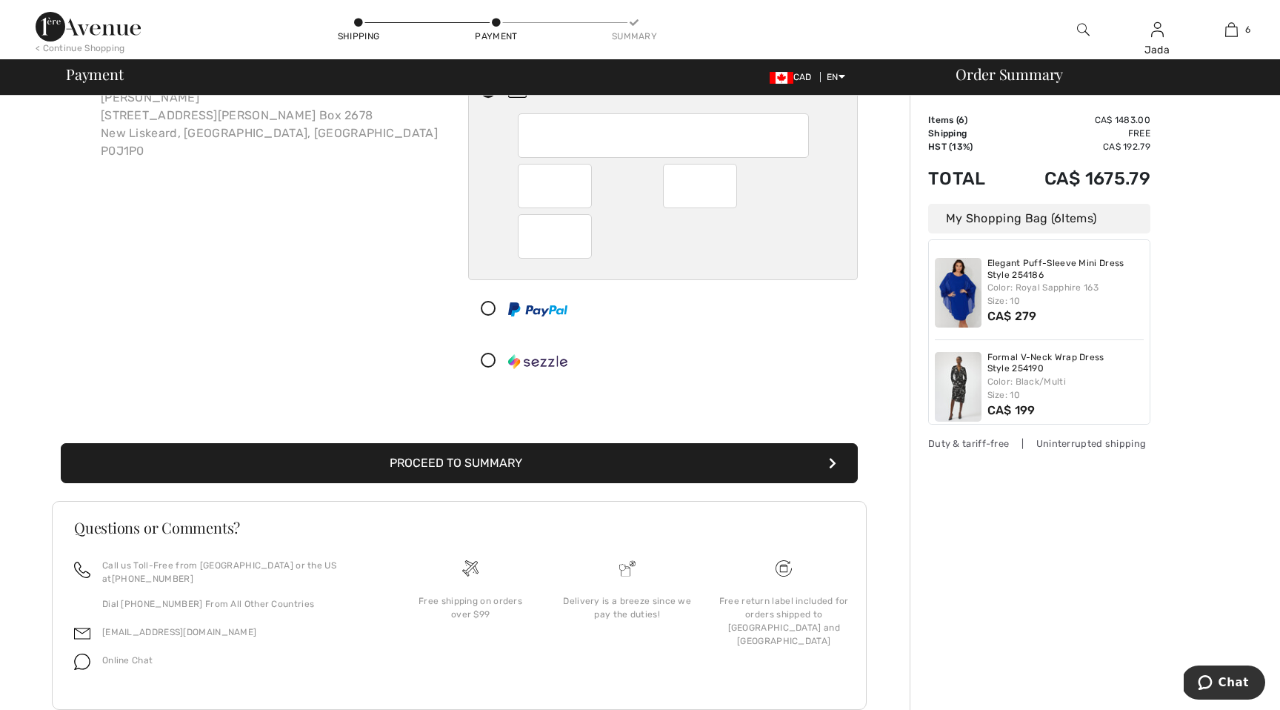
scroll to position [133, 0]
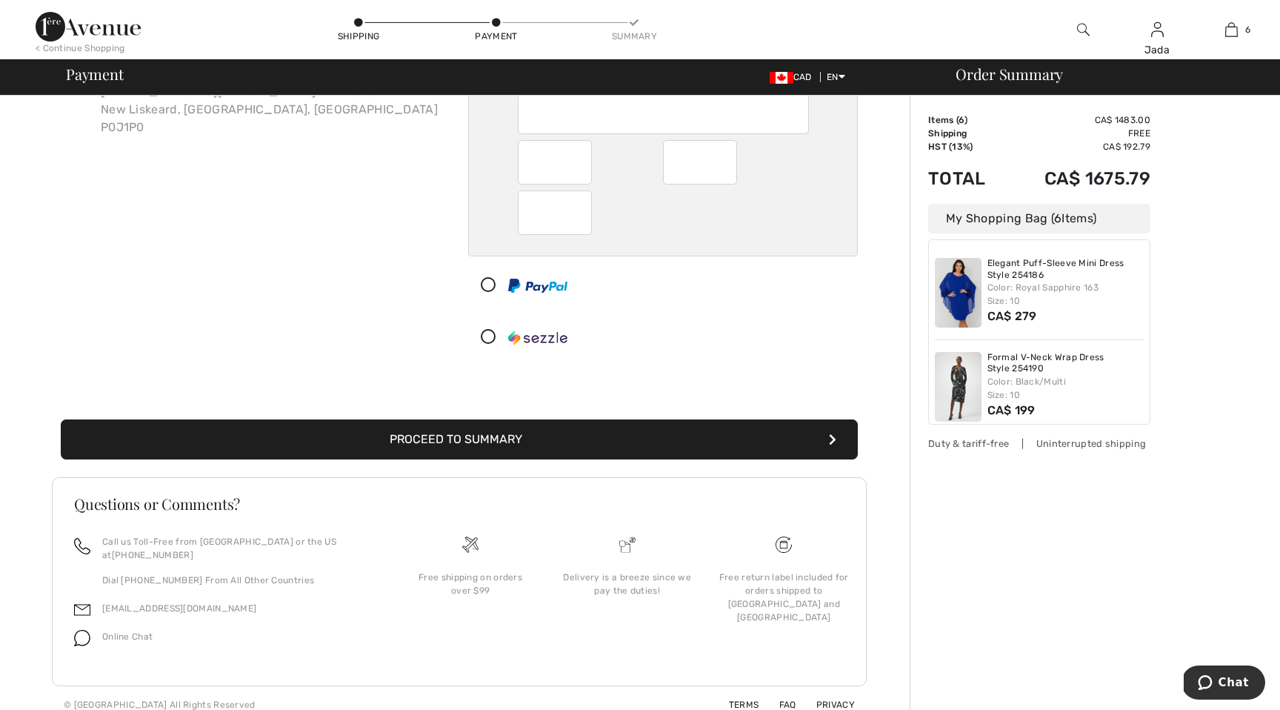
click at [702, 432] on button "Proceed to Summary" at bounding box center [459, 439] width 797 height 40
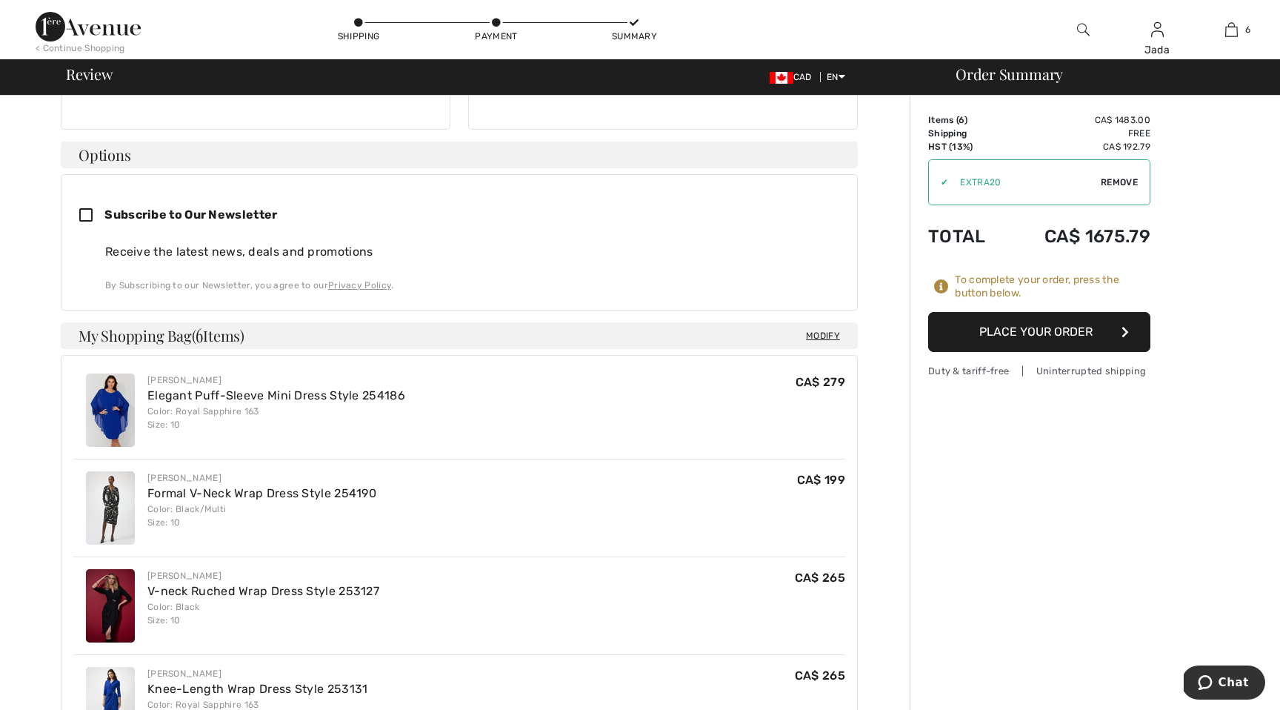
scroll to position [328, 0]
click at [1040, 333] on button "Place Your Order" at bounding box center [1039, 332] width 222 height 40
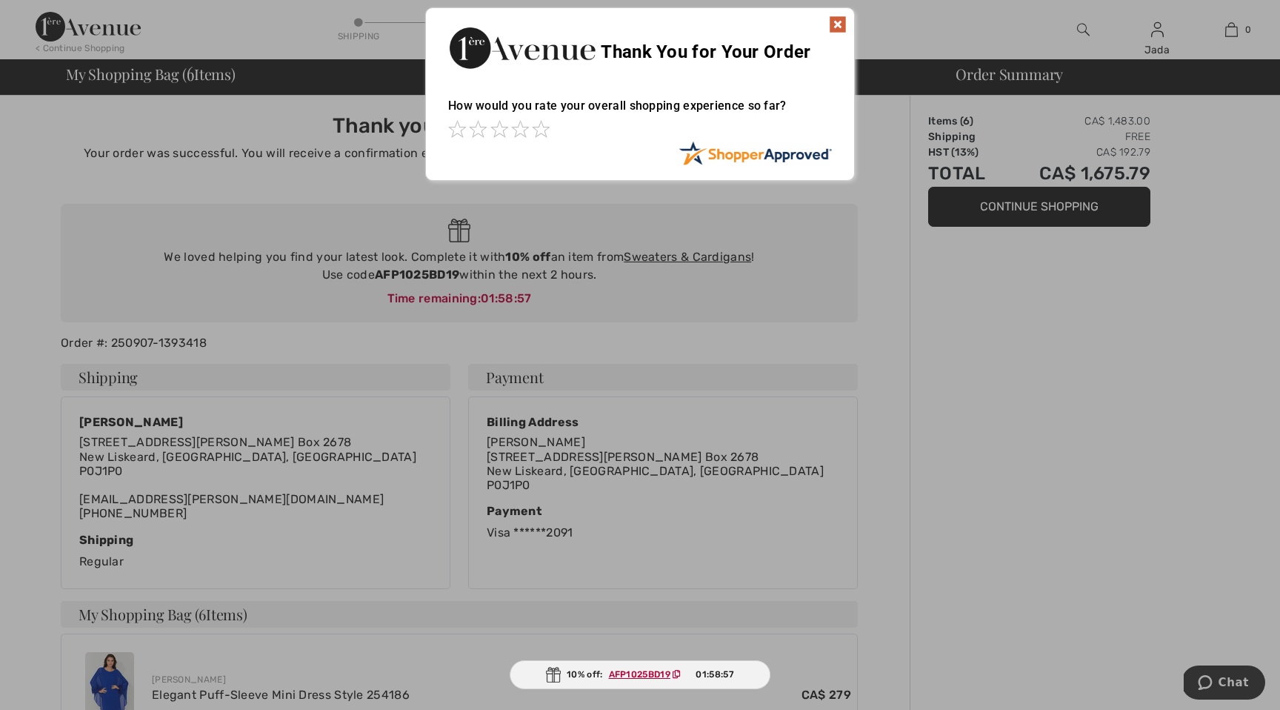
click at [835, 23] on img at bounding box center [838, 25] width 18 height 18
